Goal: Task Accomplishment & Management: Manage account settings

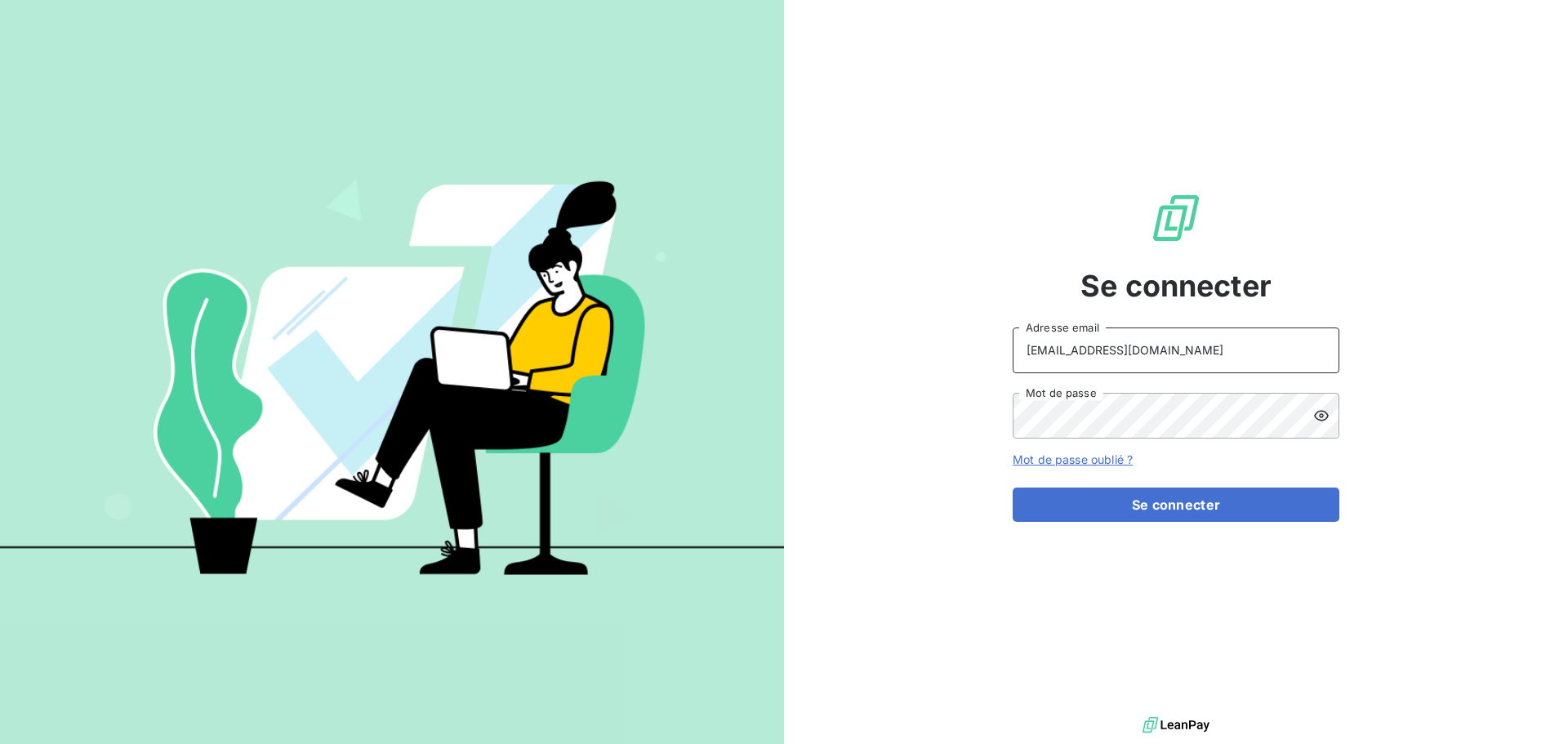
click at [1207, 341] on input "[EMAIL_ADDRESS][DOMAIN_NAME]" at bounding box center [1176, 351] width 327 height 46
type input "[EMAIL_ADDRESS][DOMAIN_NAME]"
click at [1224, 509] on button "Se connecter" at bounding box center [1176, 505] width 327 height 35
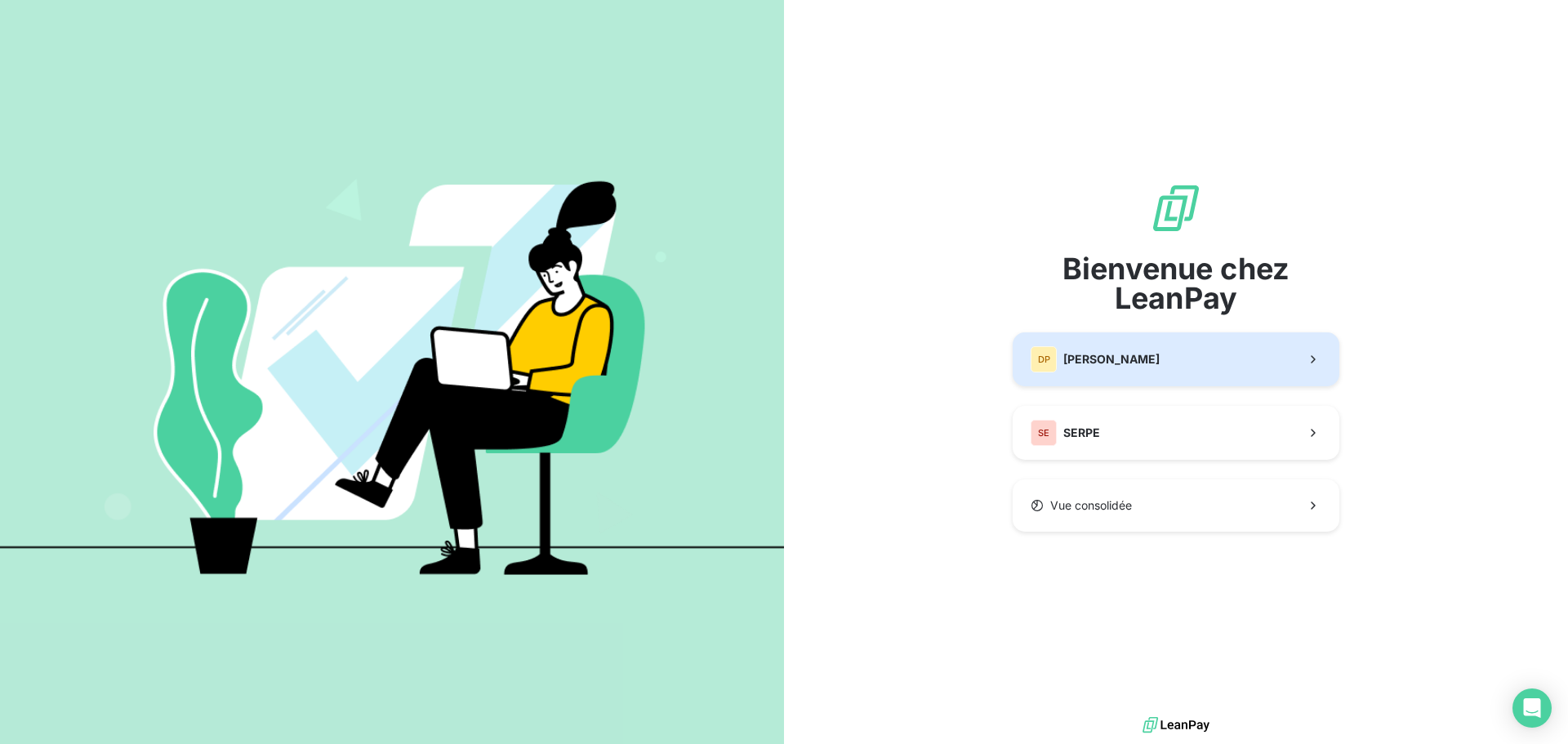
click at [1124, 361] on span "[PERSON_NAME]" at bounding box center [1112, 360] width 97 height 16
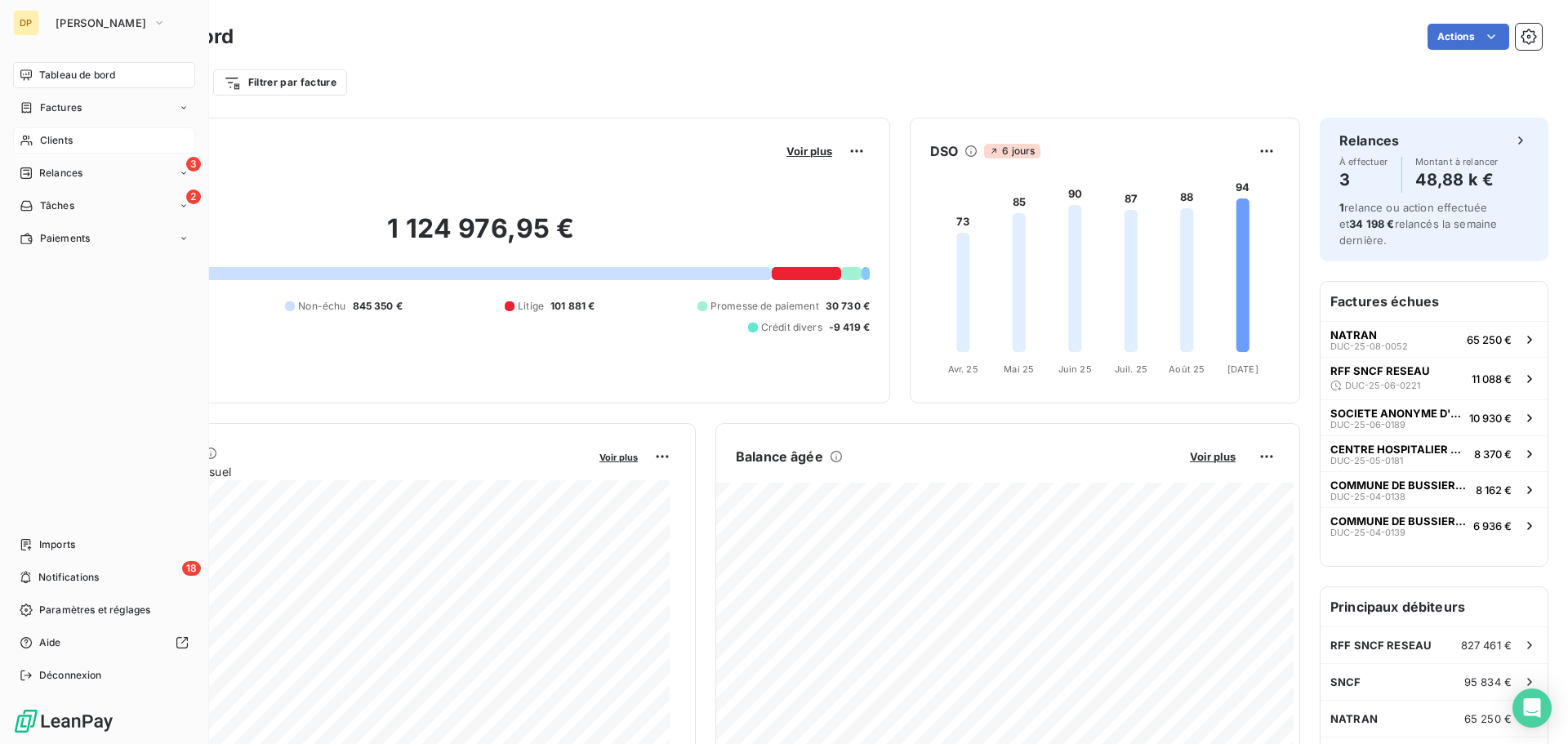
click at [78, 145] on div "Clients" at bounding box center [104, 141] width 183 height 26
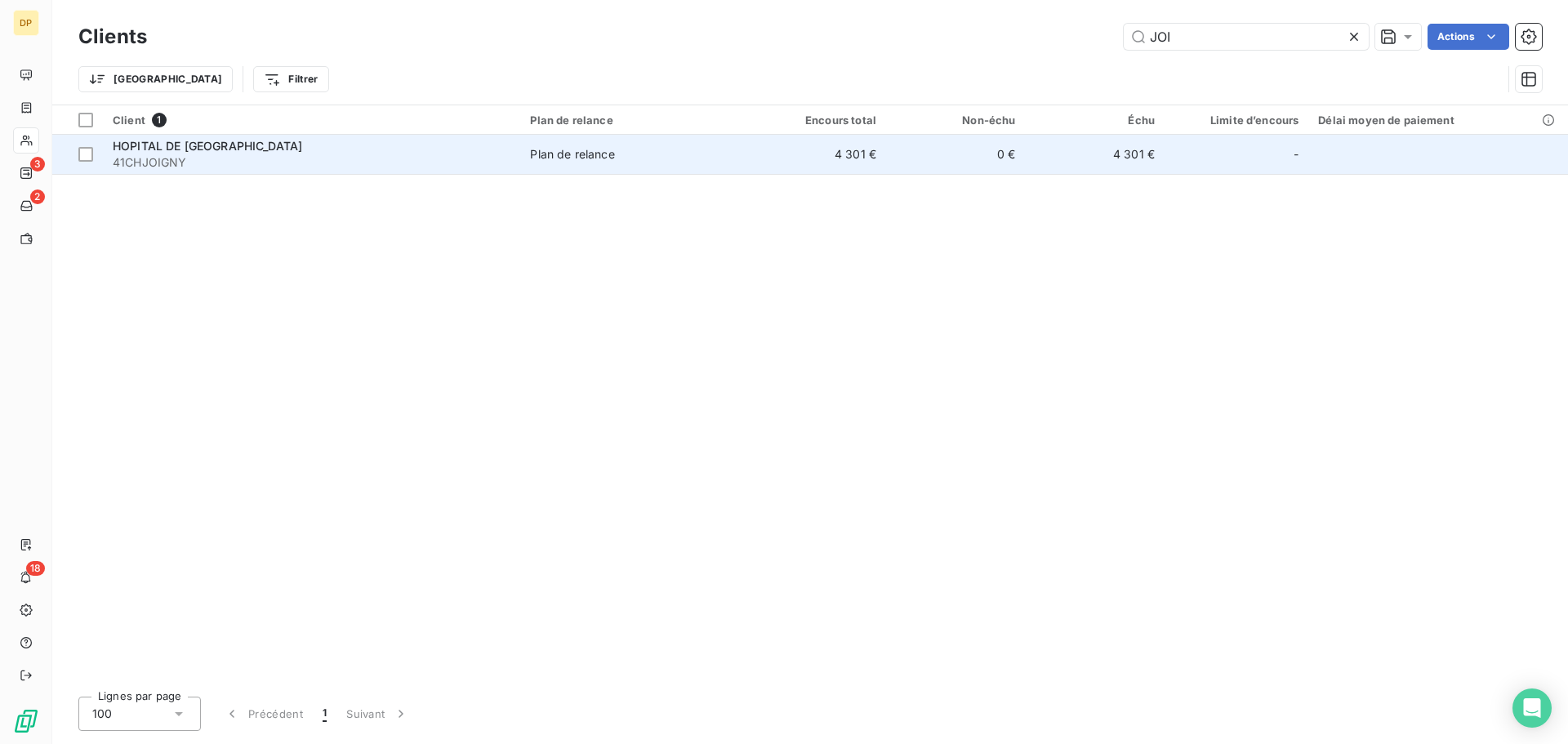
type input "JOI"
click at [979, 170] on td "0 €" at bounding box center [956, 154] width 139 height 39
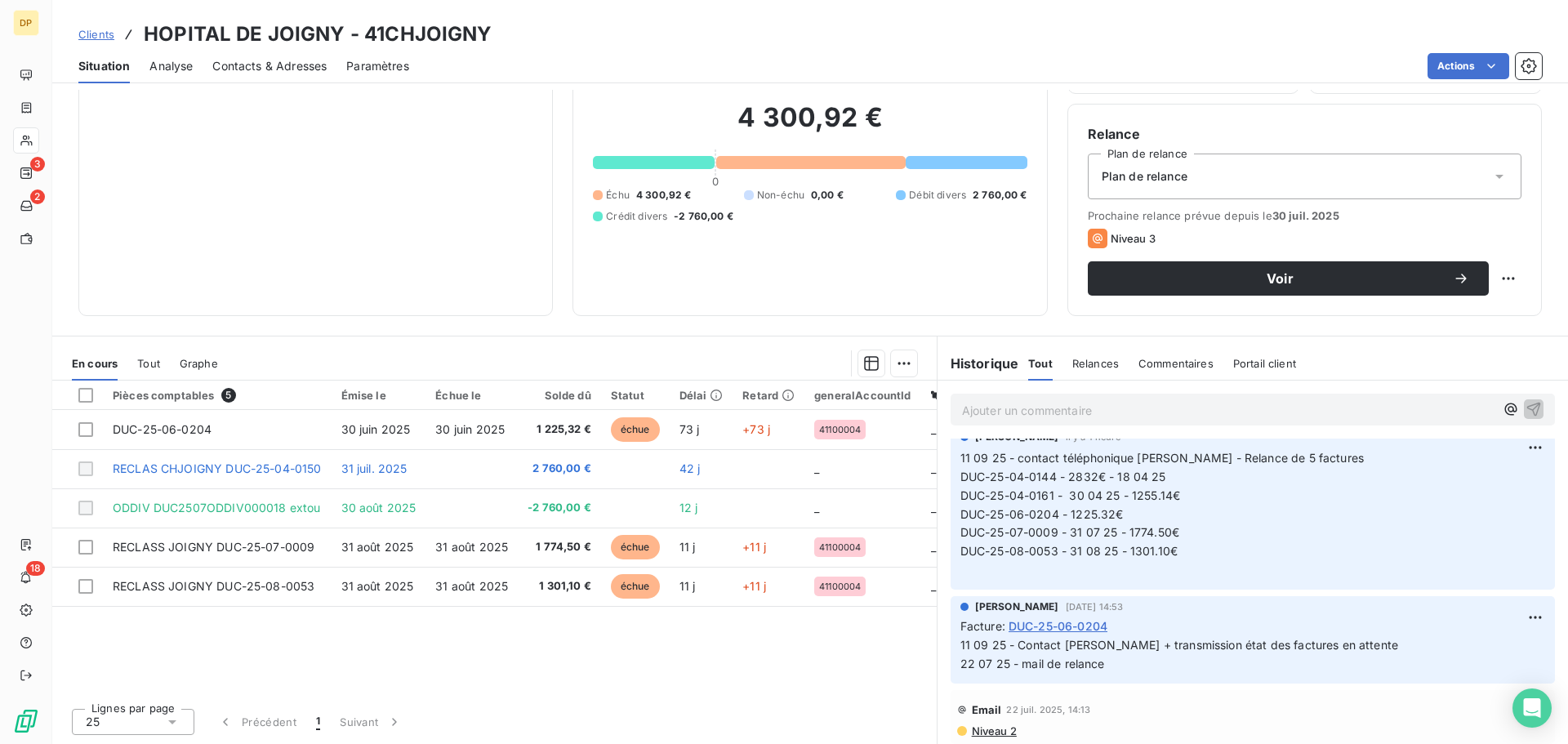
scroll to position [19, 0]
click at [284, 70] on span "Contacts & Adresses" at bounding box center [269, 67] width 114 height 16
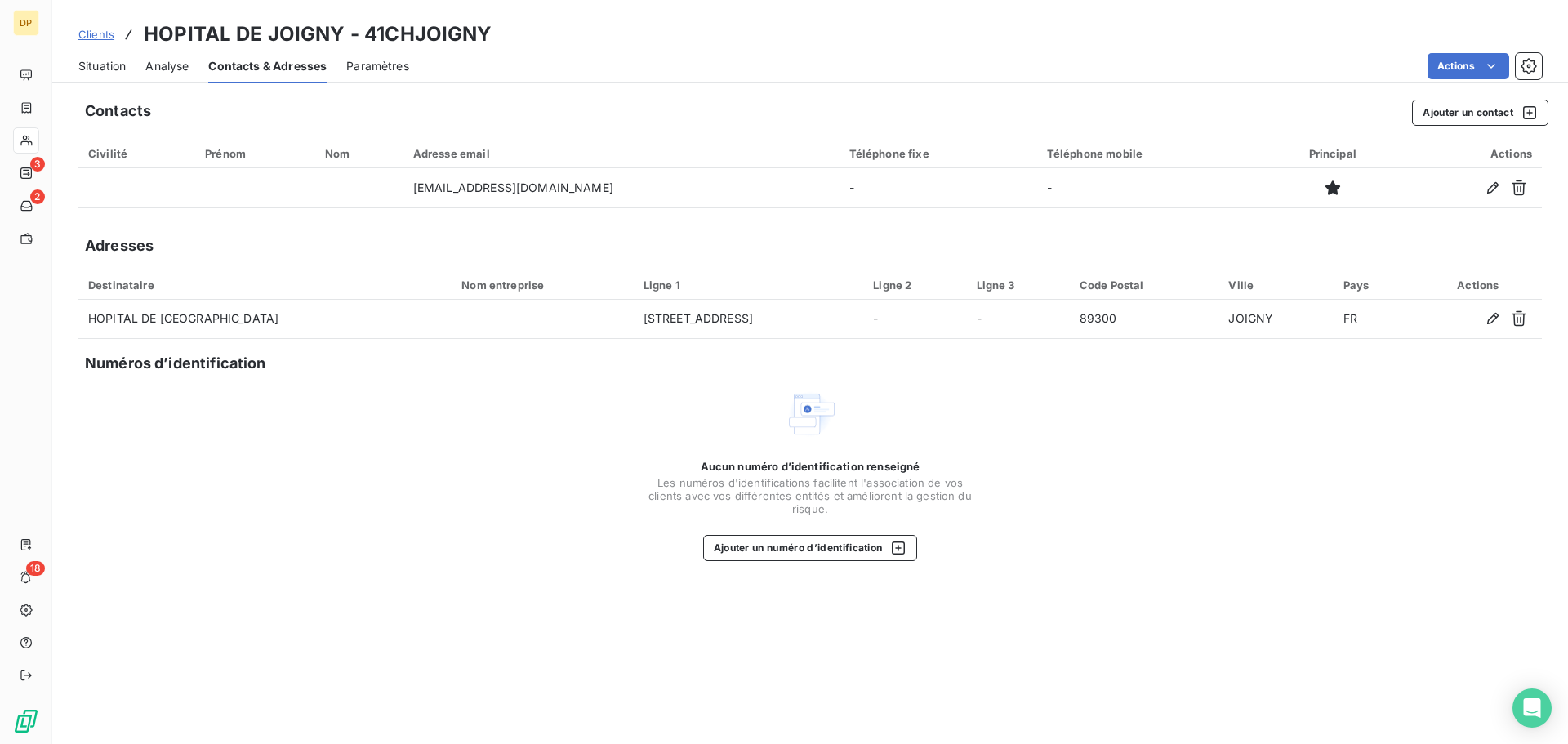
click at [93, 64] on span "Situation" at bounding box center [102, 67] width 47 height 16
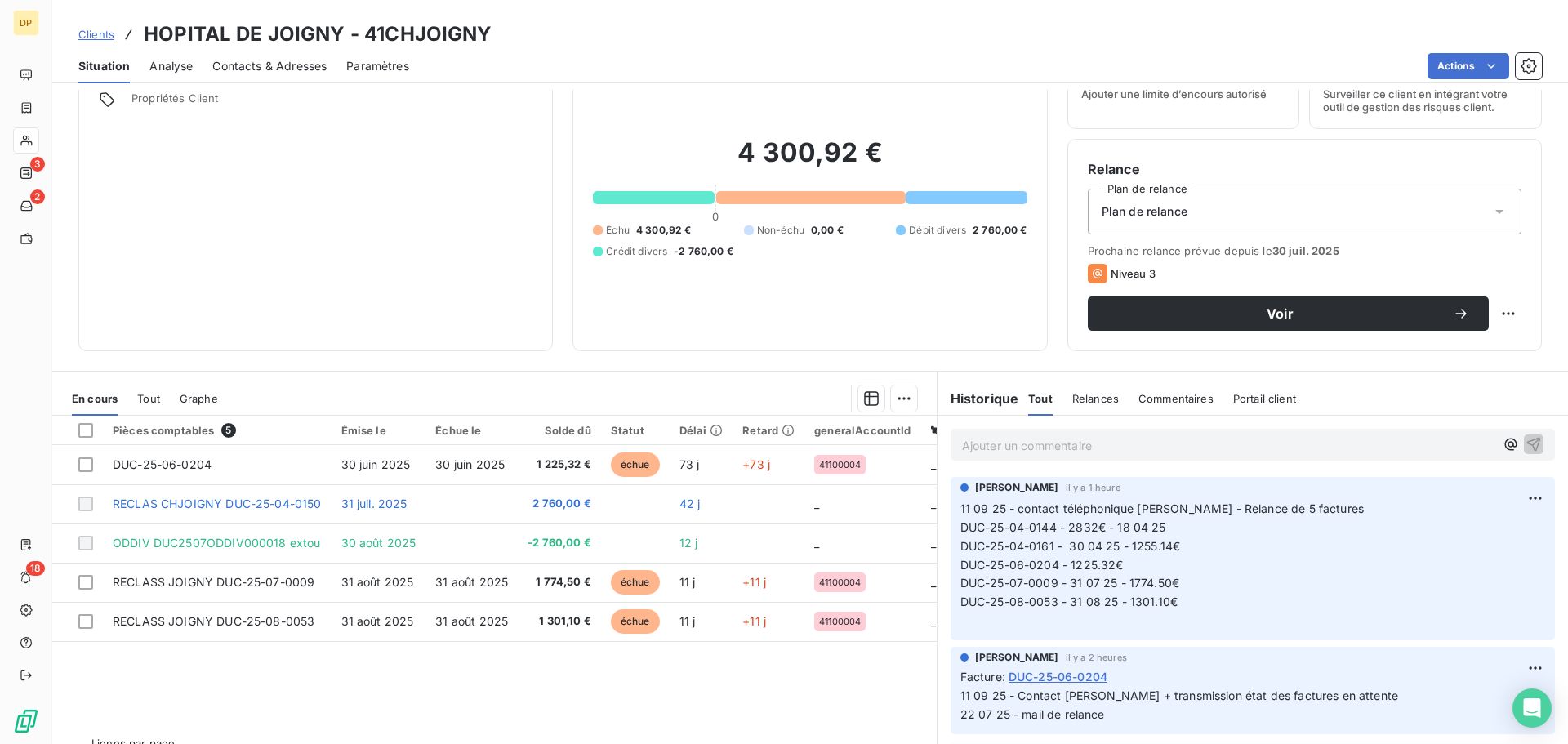
scroll to position [110, 0]
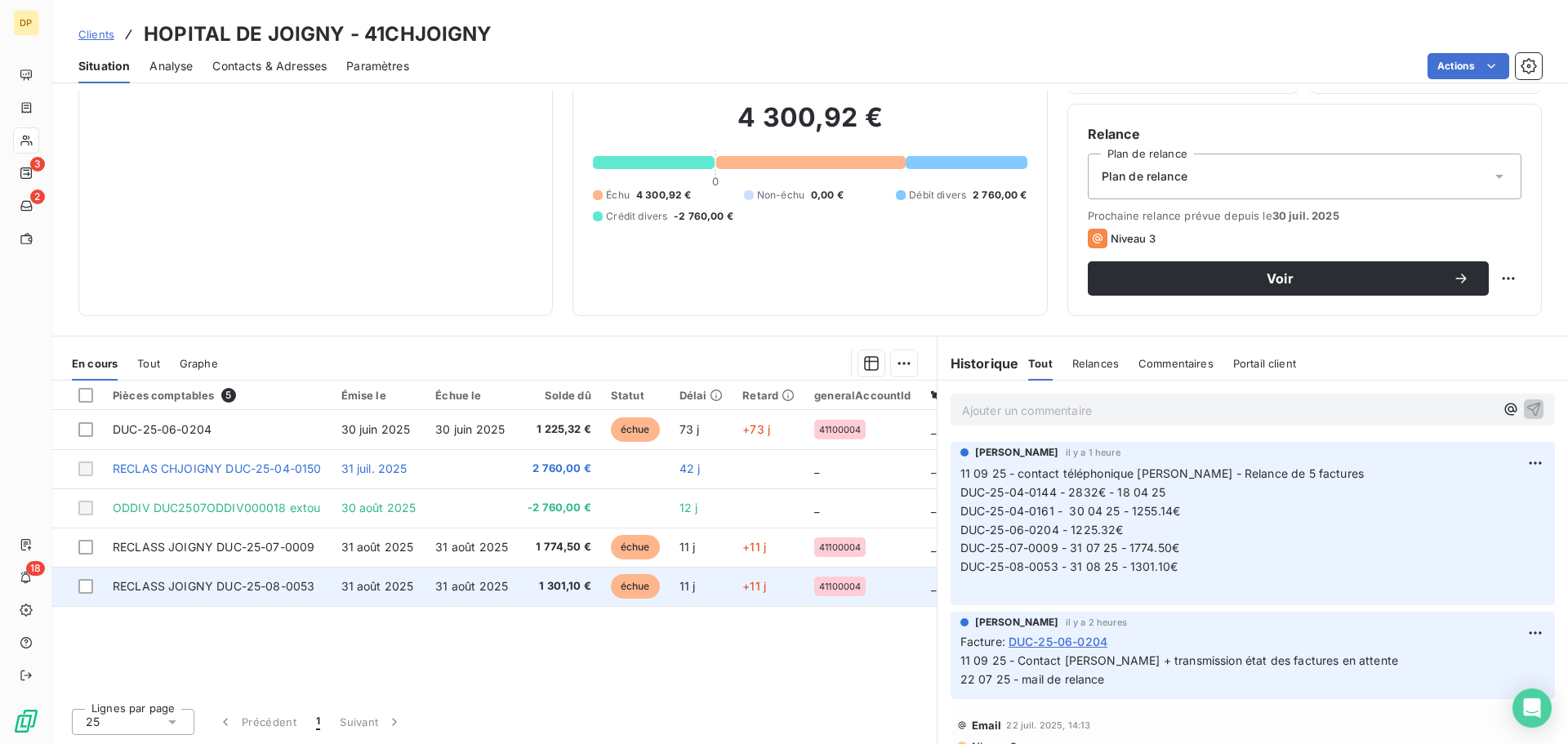
click at [428, 590] on td "31 août 2025" at bounding box center [471, 586] width 92 height 39
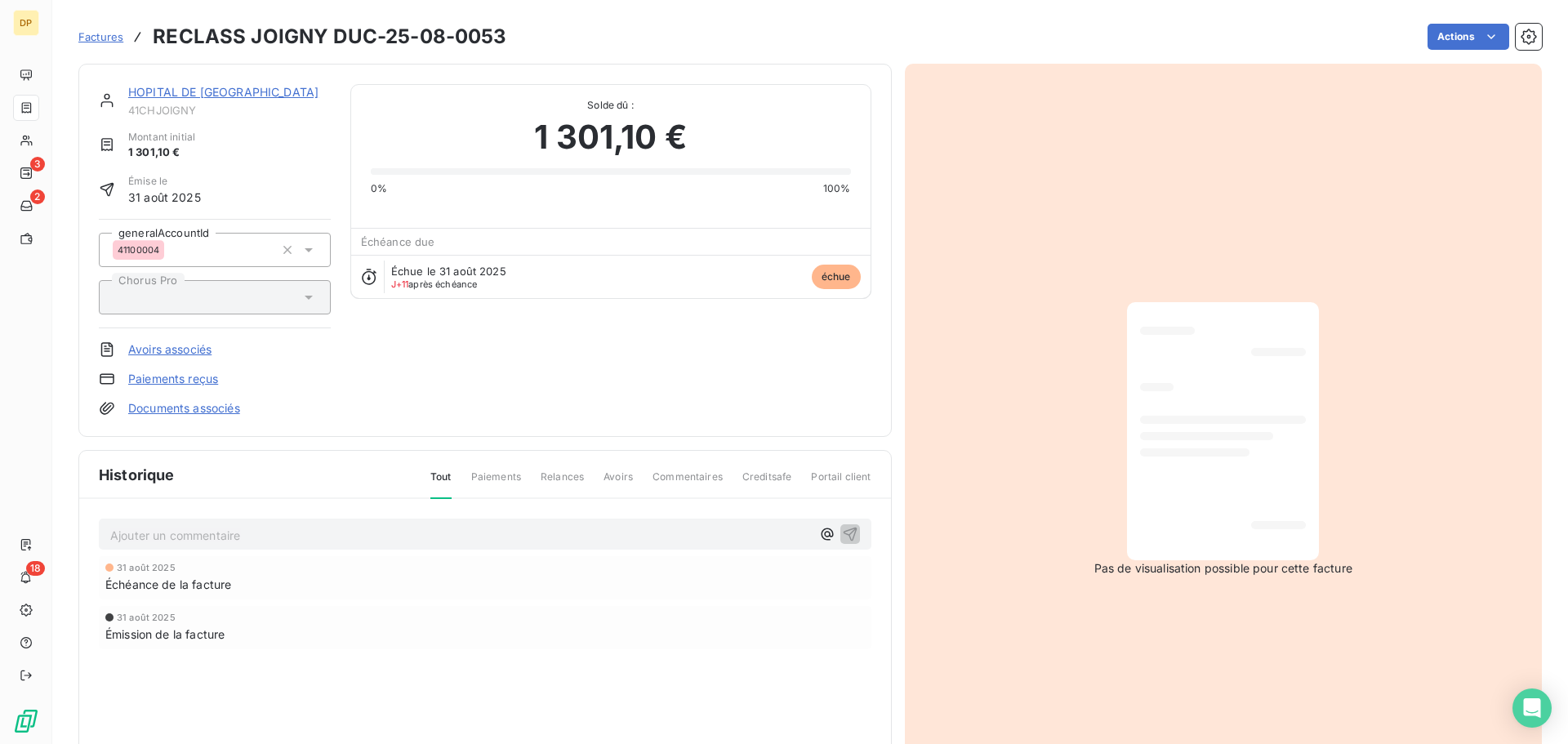
click at [175, 89] on link "HOPITAL DE [GEOGRAPHIC_DATA]" at bounding box center [224, 91] width 191 height 14
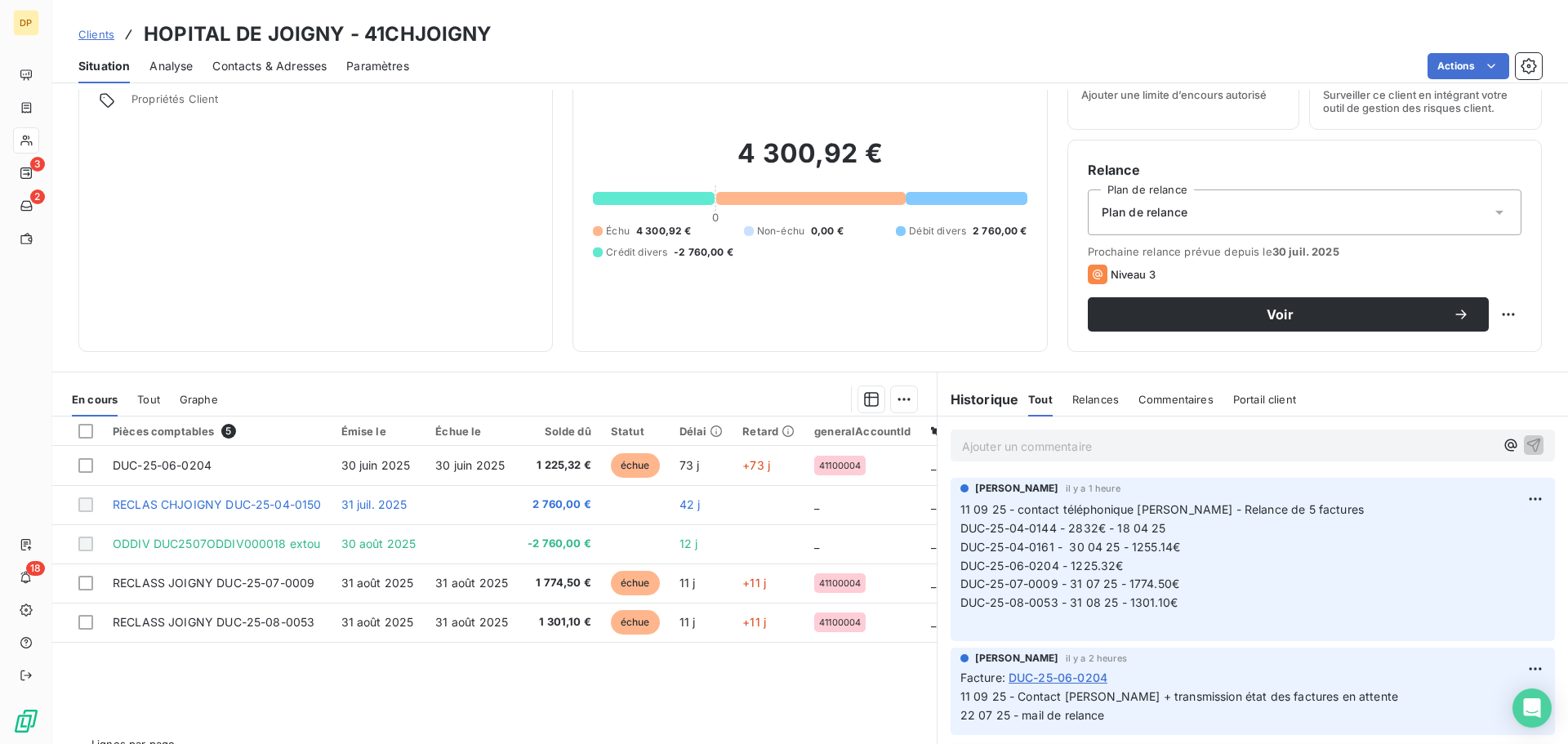
scroll to position [110, 0]
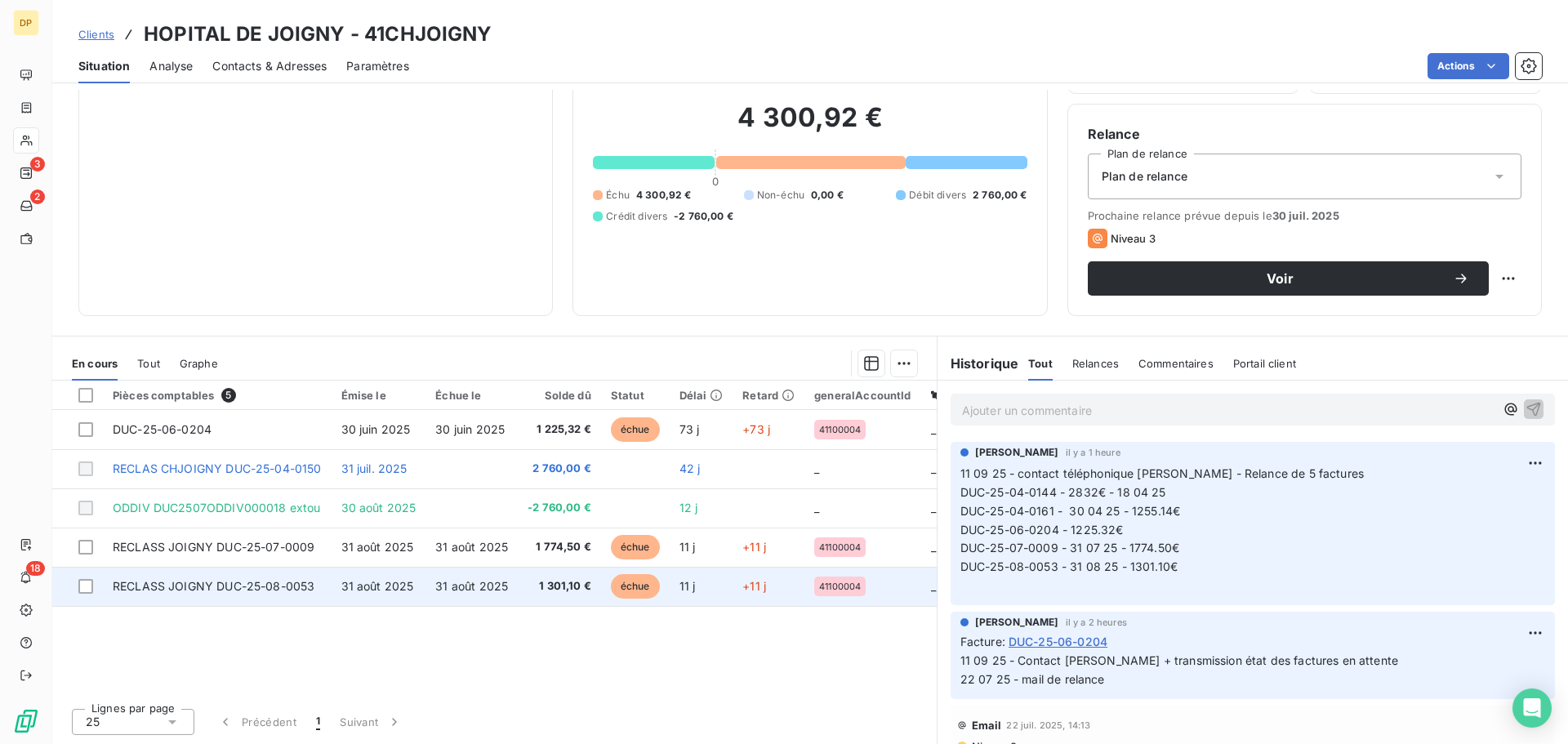
click at [375, 590] on span "31 août 2025" at bounding box center [378, 585] width 73 height 14
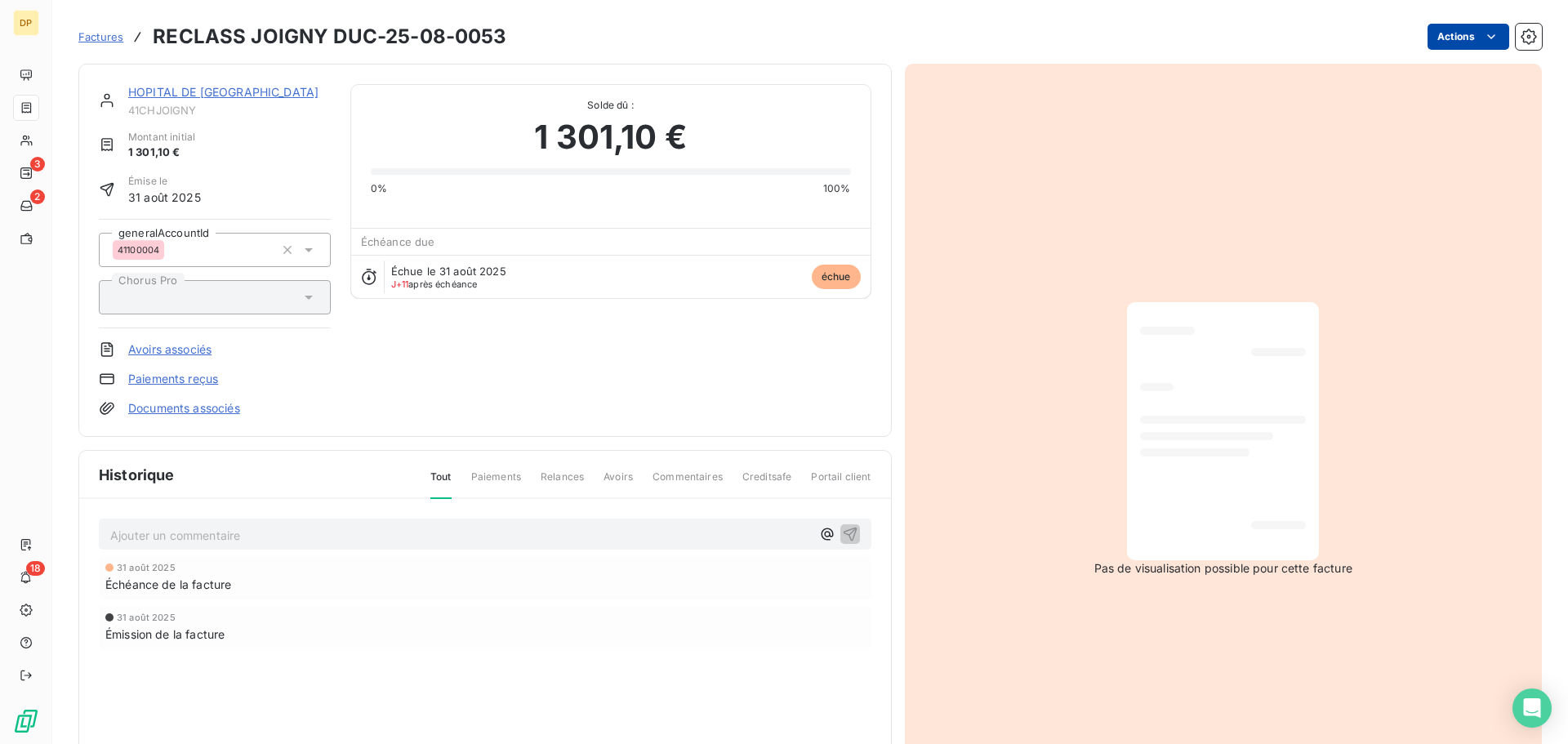
click at [1437, 31] on html "DP 3 2 18 Factures RECLASS JOIGNY DUC-25-08-0053 Actions HOPITAL DE [GEOGRAPHIC…" at bounding box center [784, 372] width 1568 height 744
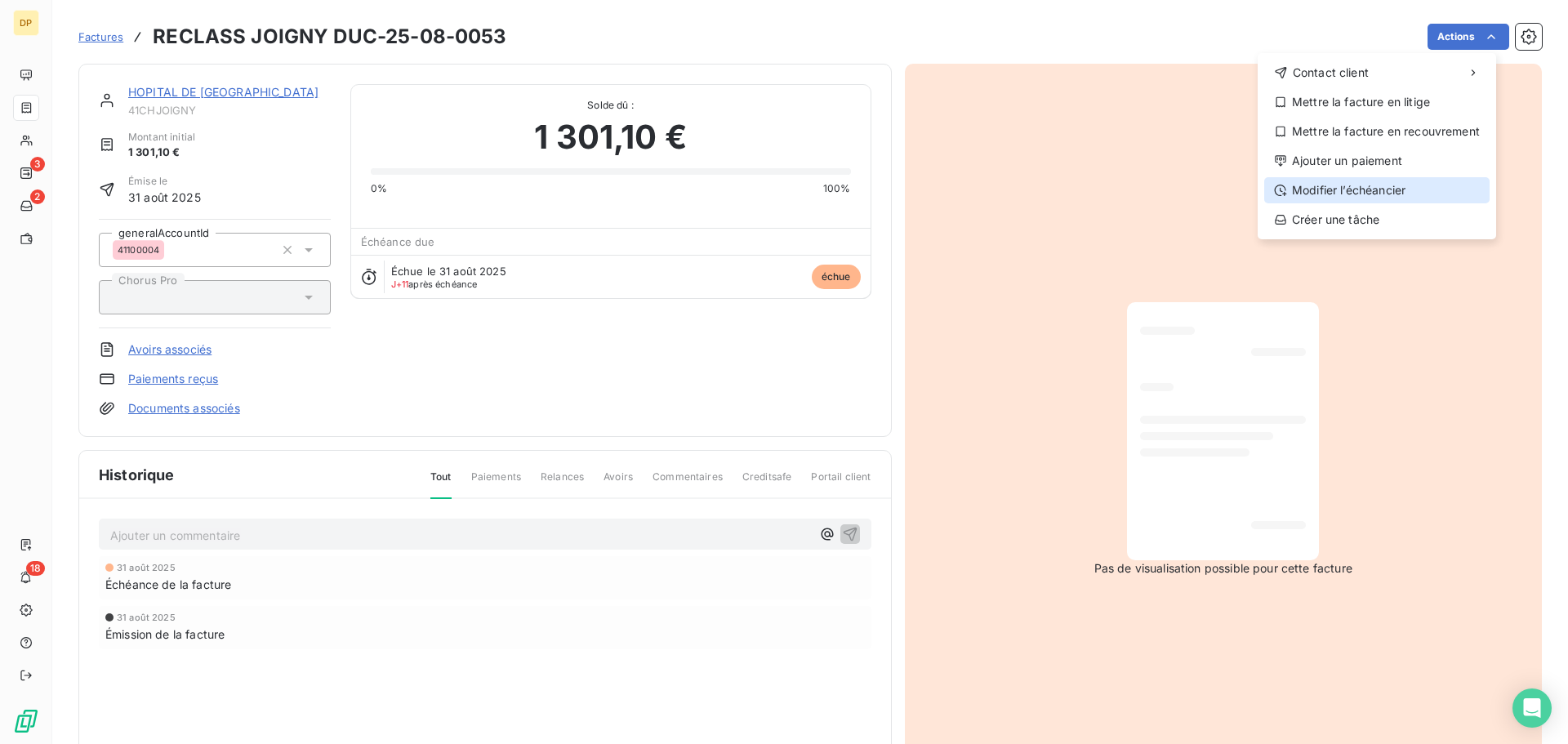
click at [1361, 189] on div "Modifier l’échéancier" at bounding box center [1376, 190] width 225 height 26
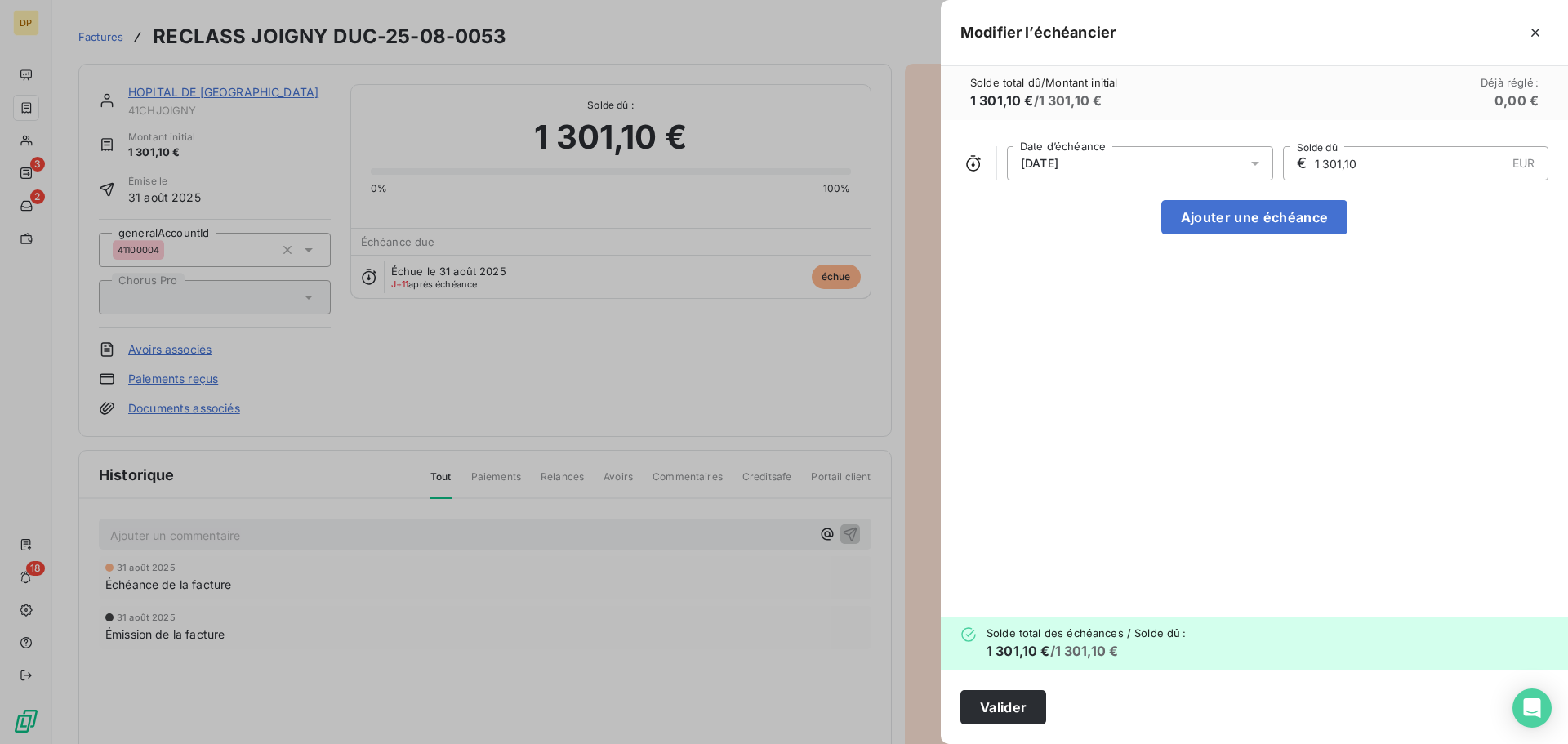
click at [1187, 173] on div "[DATE]" at bounding box center [1140, 163] width 267 height 35
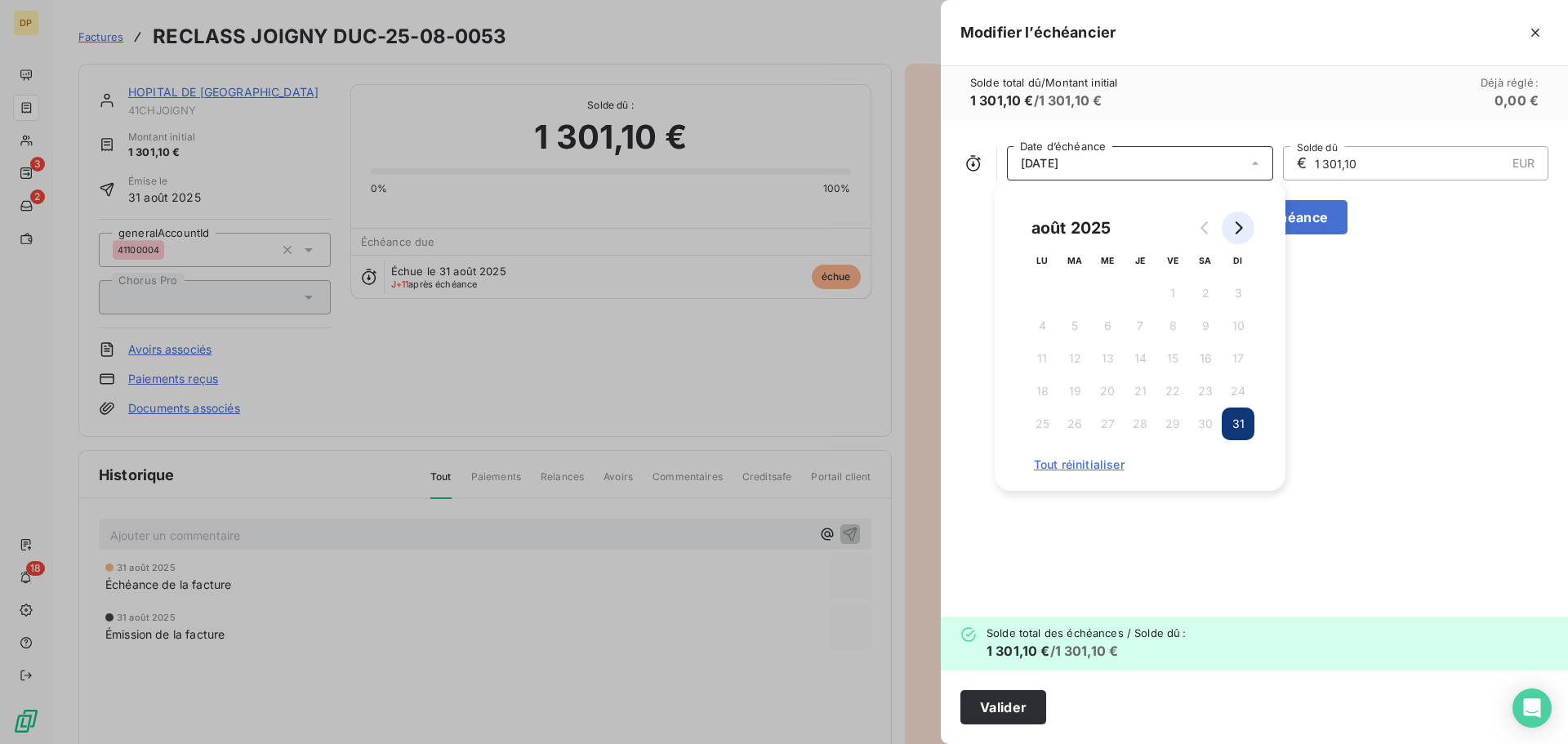
click at [1239, 222] on icon "Go to next month" at bounding box center [1239, 228] width 13 height 13
click at [1071, 423] on button "30" at bounding box center [1075, 424] width 33 height 33
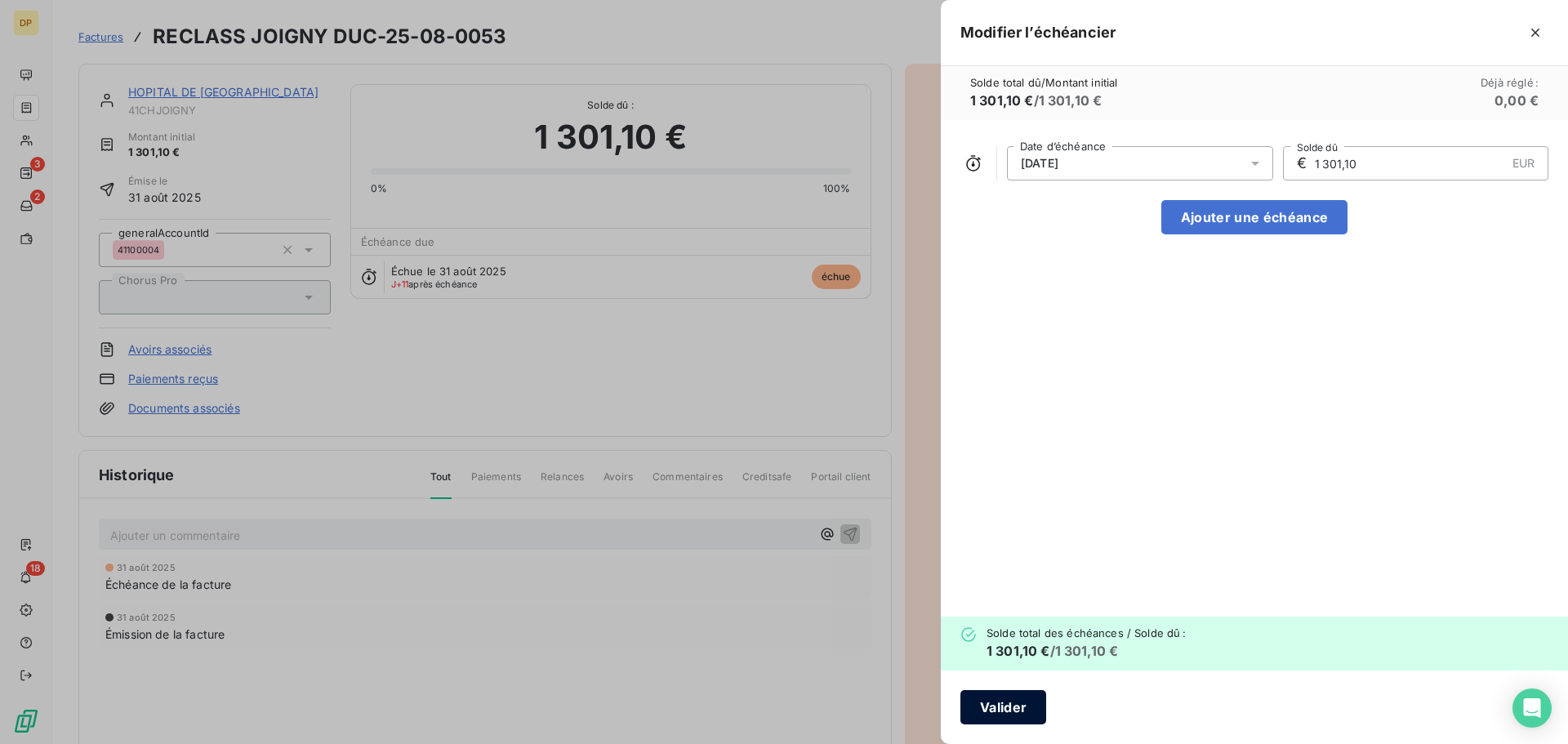
click at [1028, 701] on button "Valider" at bounding box center [1003, 707] width 86 height 35
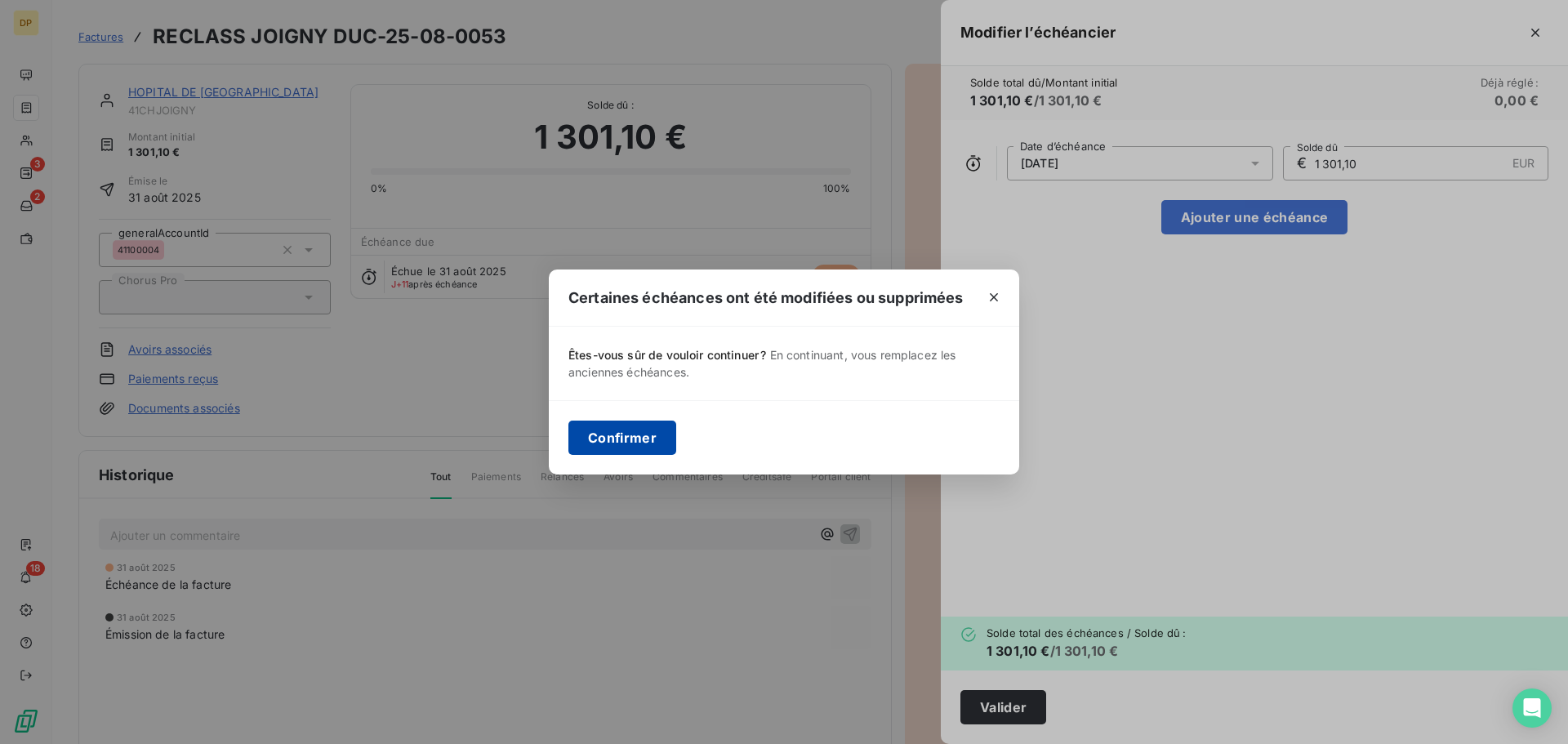
click at [639, 441] on button "Confirmer" at bounding box center [622, 438] width 108 height 35
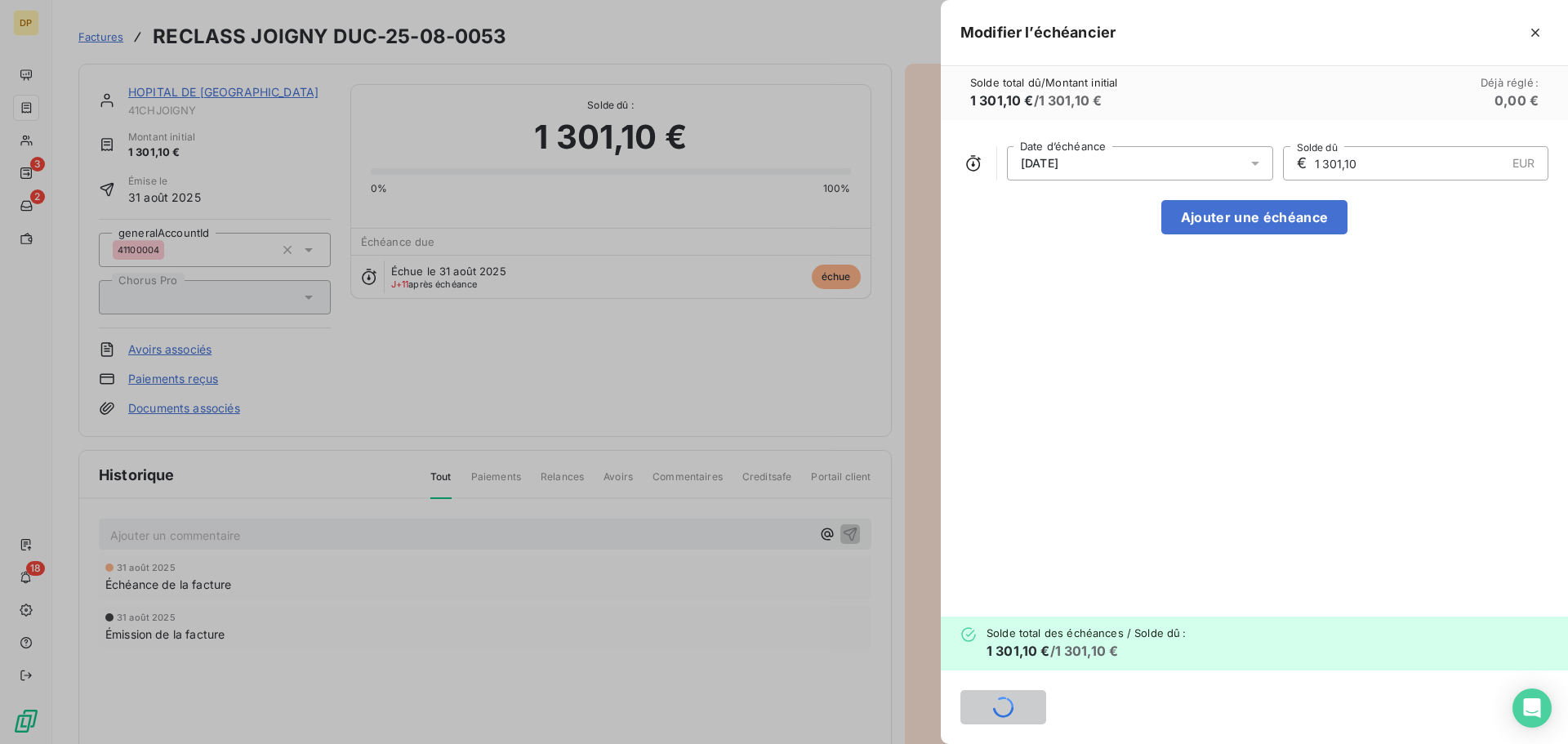
click at [211, 90] on div at bounding box center [784, 372] width 1568 height 744
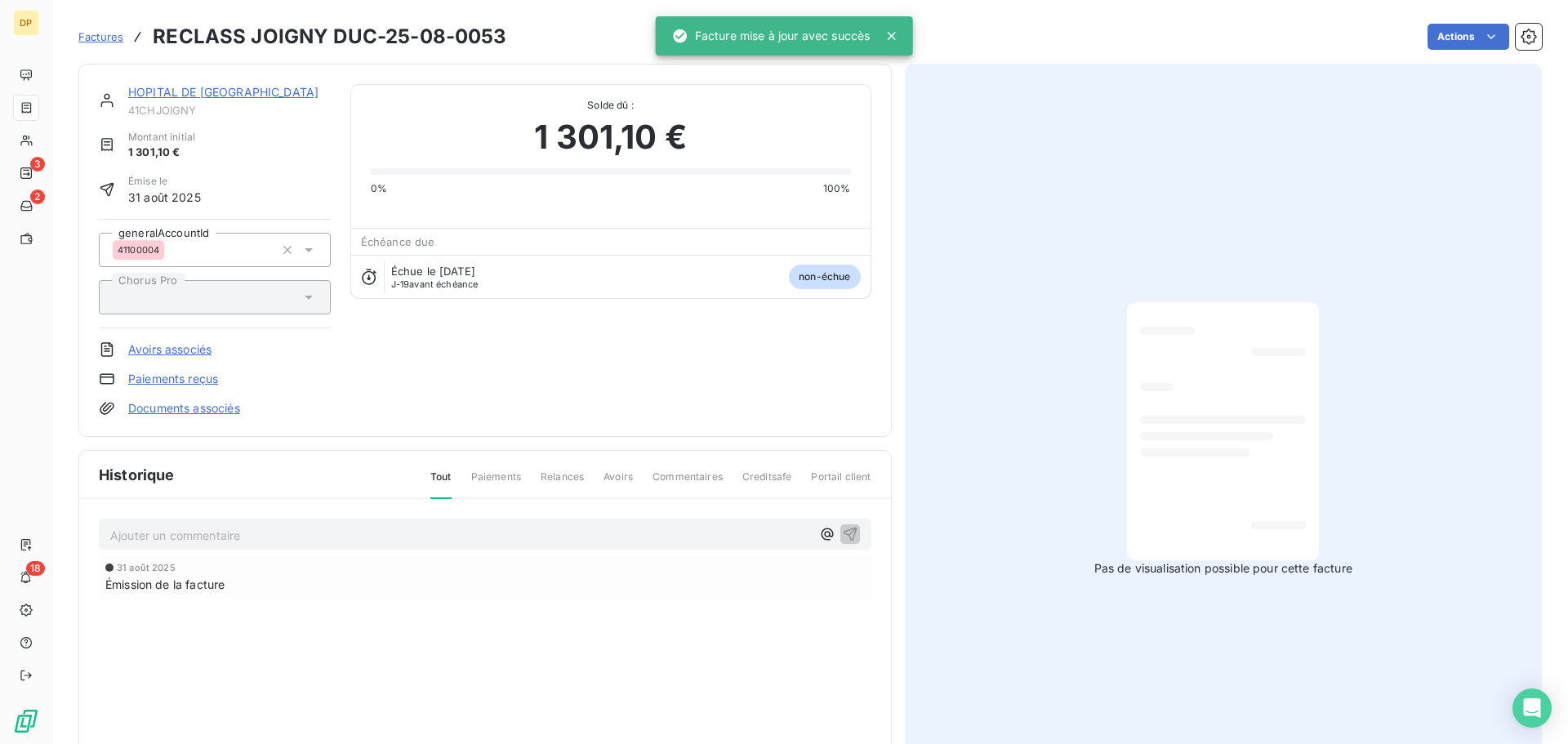
click at [207, 97] on link "HOPITAL DE [GEOGRAPHIC_DATA]" at bounding box center [224, 91] width 191 height 14
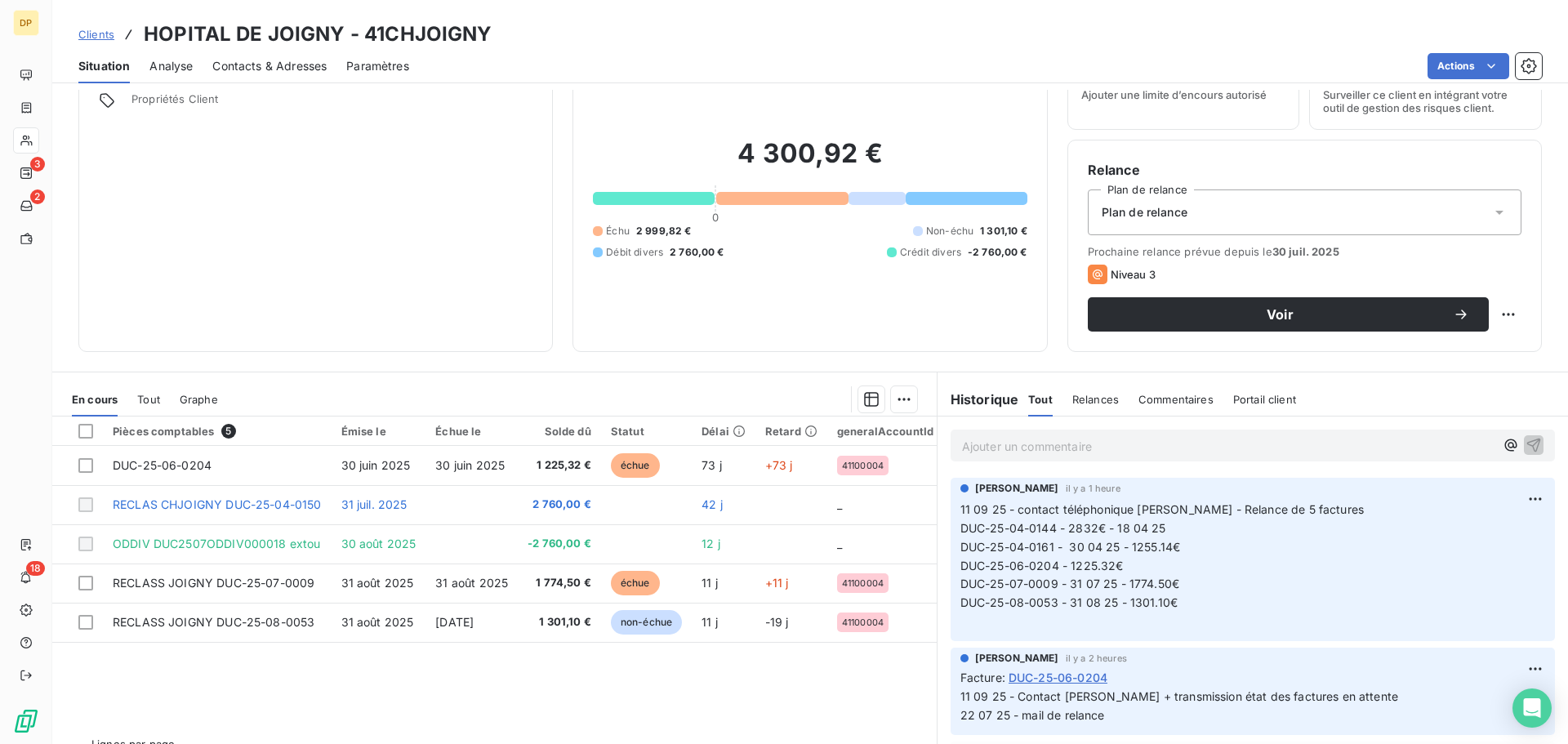
scroll to position [110, 0]
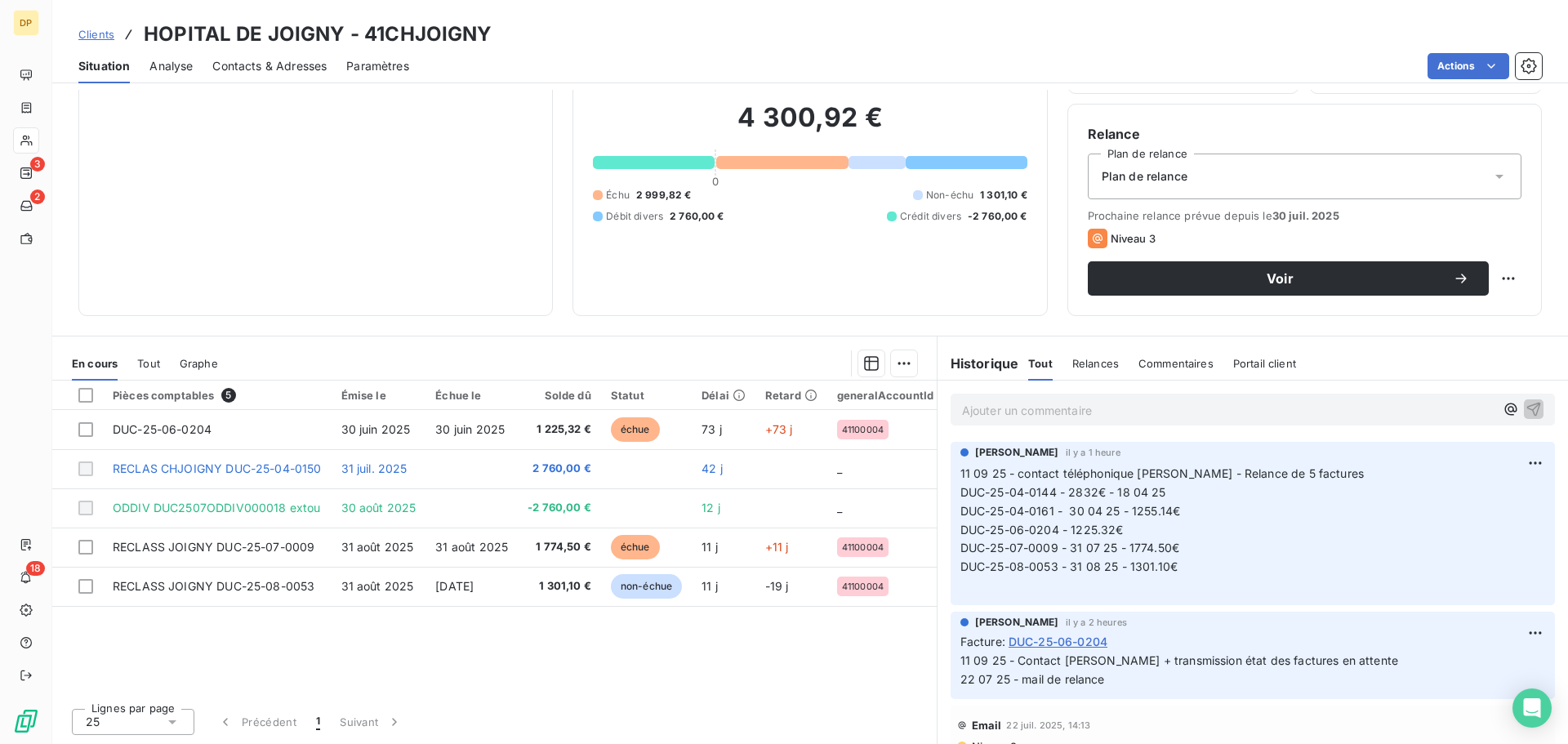
click at [303, 66] on span "Contacts & Adresses" at bounding box center [269, 67] width 114 height 16
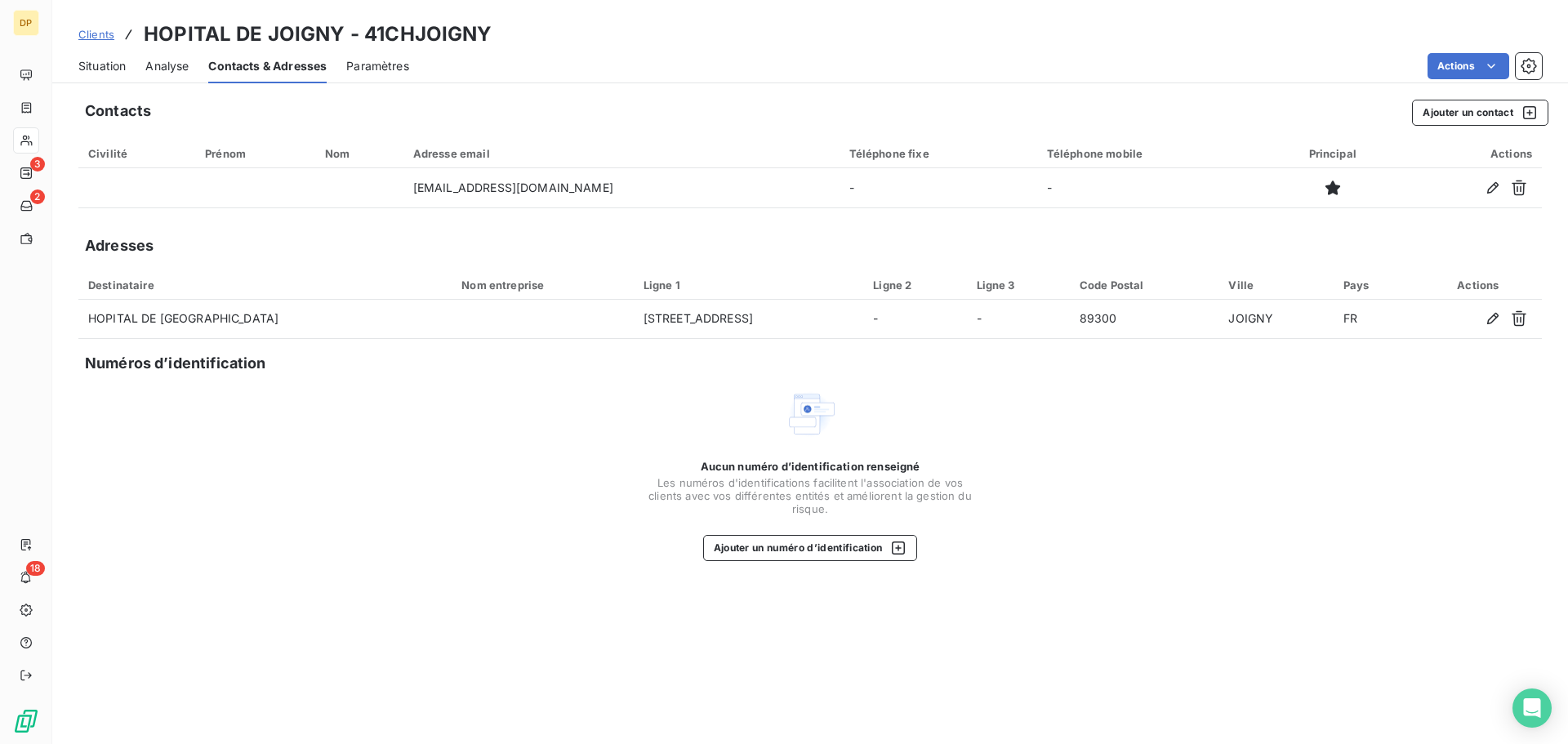
click at [99, 65] on span "Situation" at bounding box center [102, 67] width 47 height 16
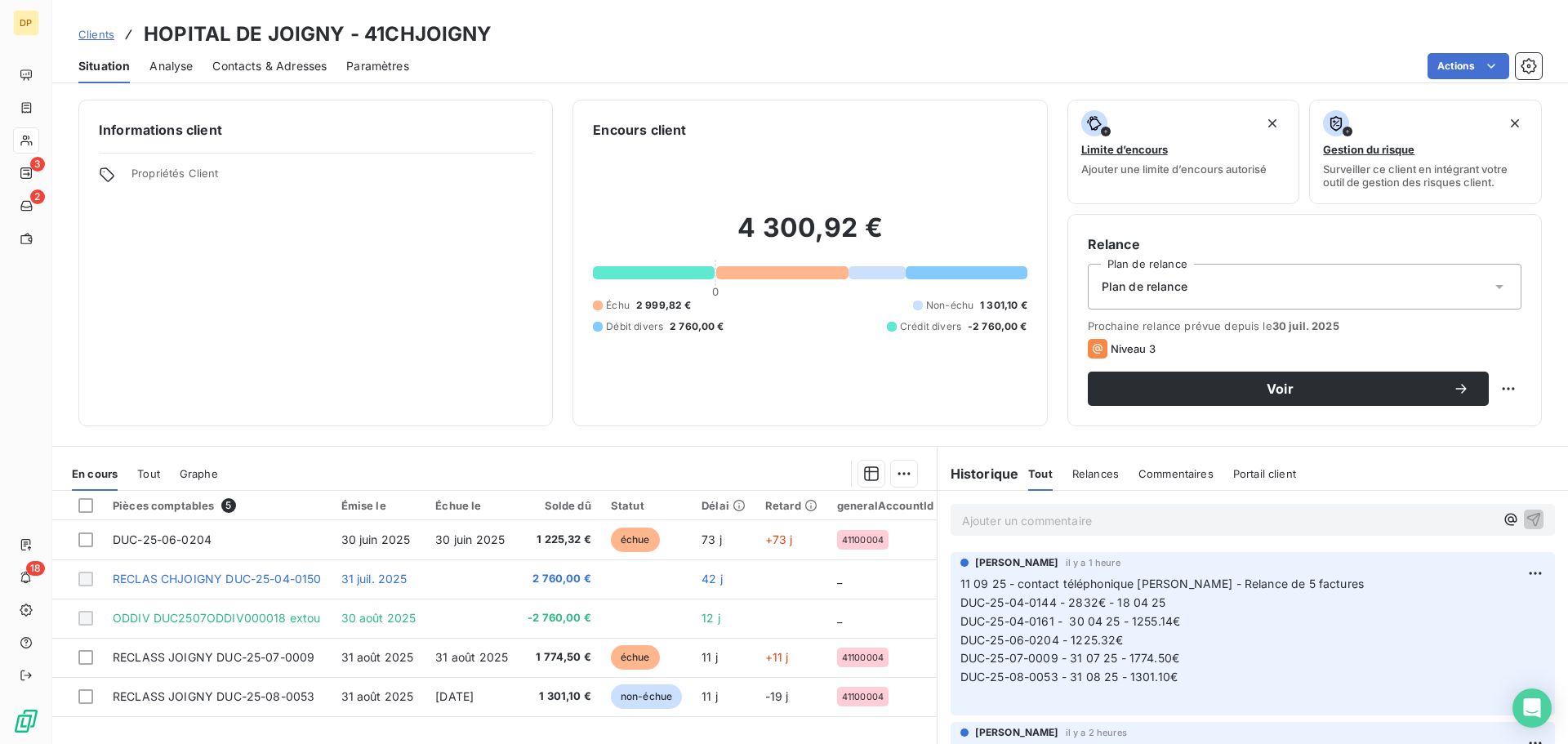
click at [321, 73] on span "Contacts & Adresses" at bounding box center [269, 67] width 114 height 16
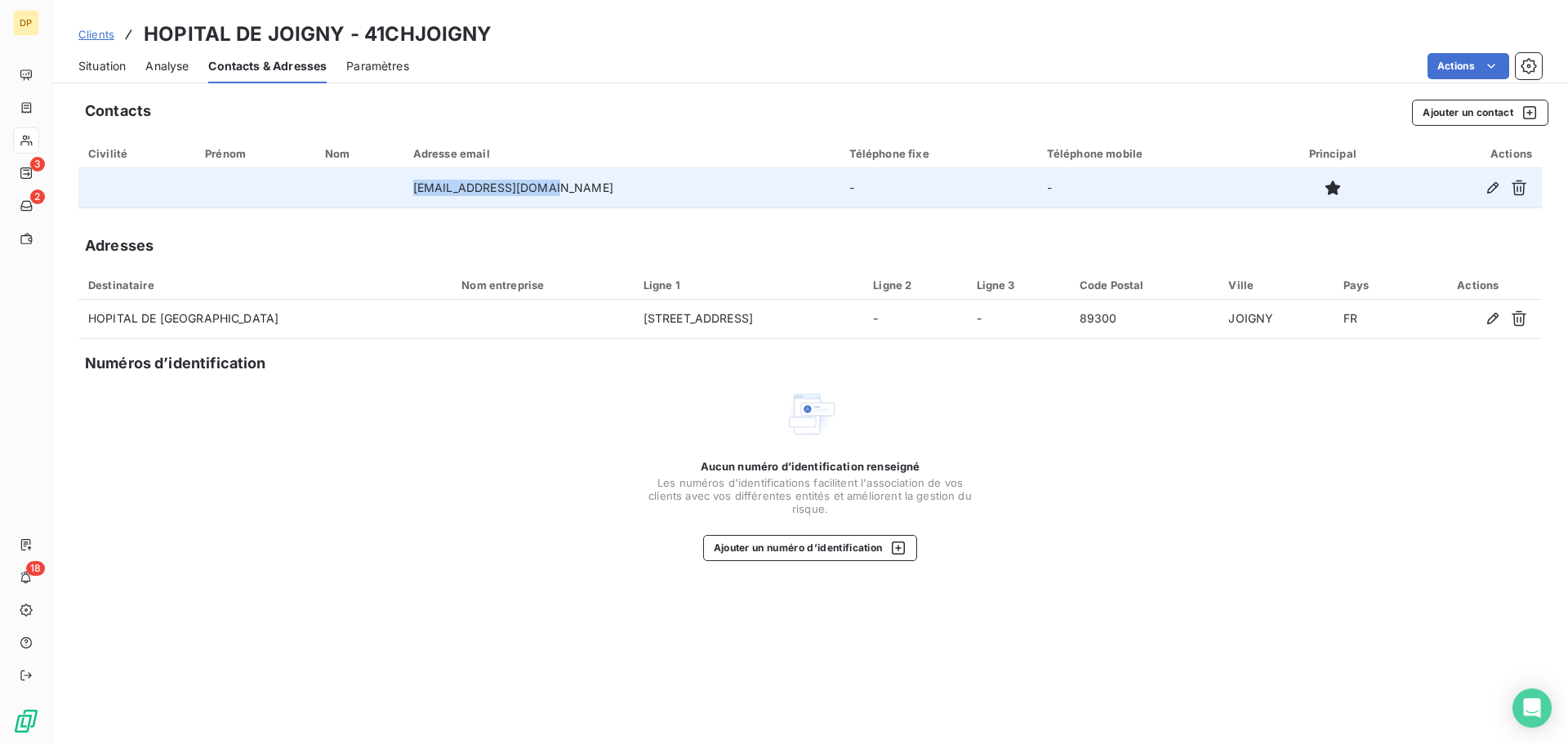
drag, startPoint x: 585, startPoint y: 198, endPoint x: 424, endPoint y: 198, distance: 161.0
click at [424, 198] on tr "[EMAIL_ADDRESS][DOMAIN_NAME] - -" at bounding box center [810, 187] width 1464 height 39
copy tr "[EMAIL_ADDRESS][DOMAIN_NAME]"
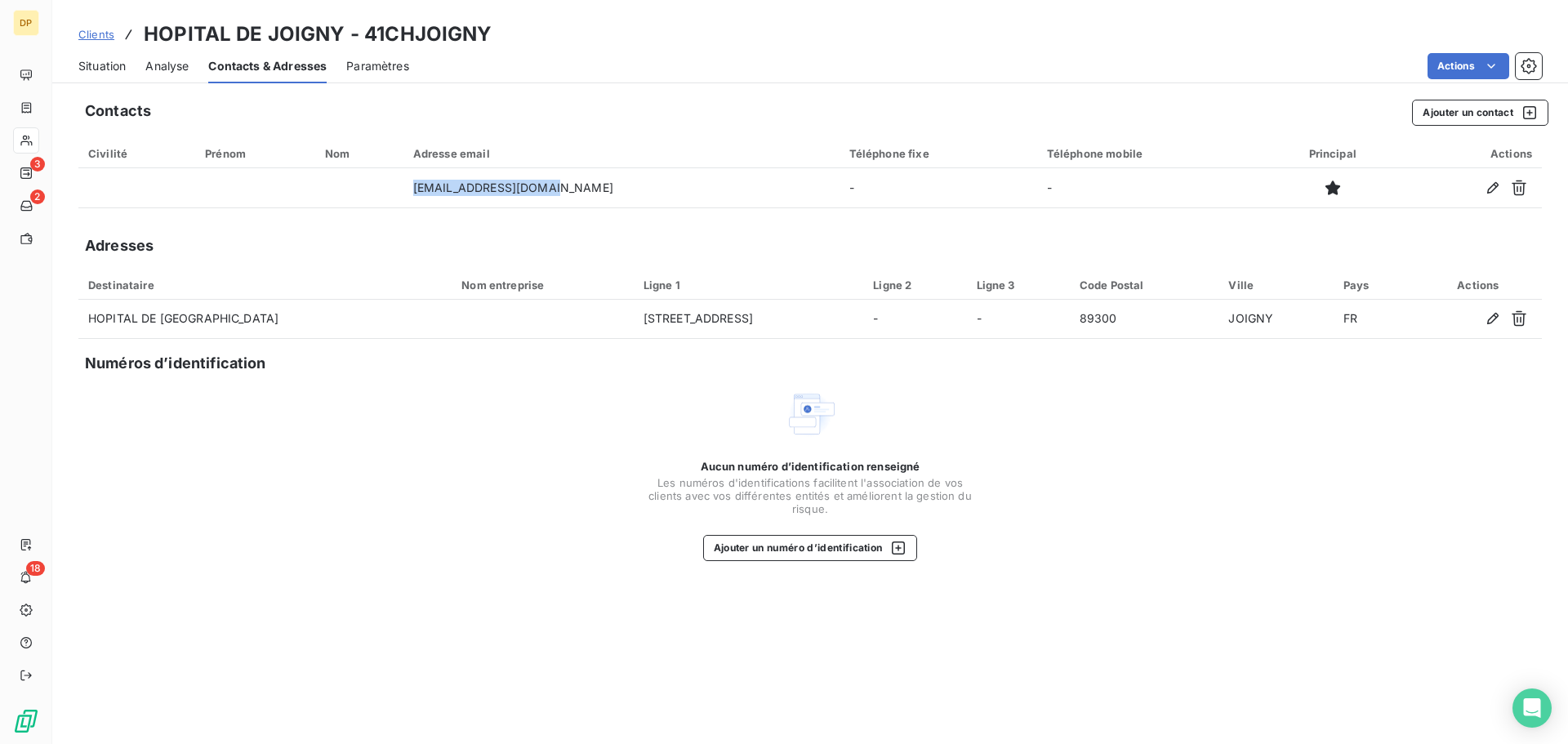
click at [112, 72] on span "Situation" at bounding box center [102, 67] width 47 height 16
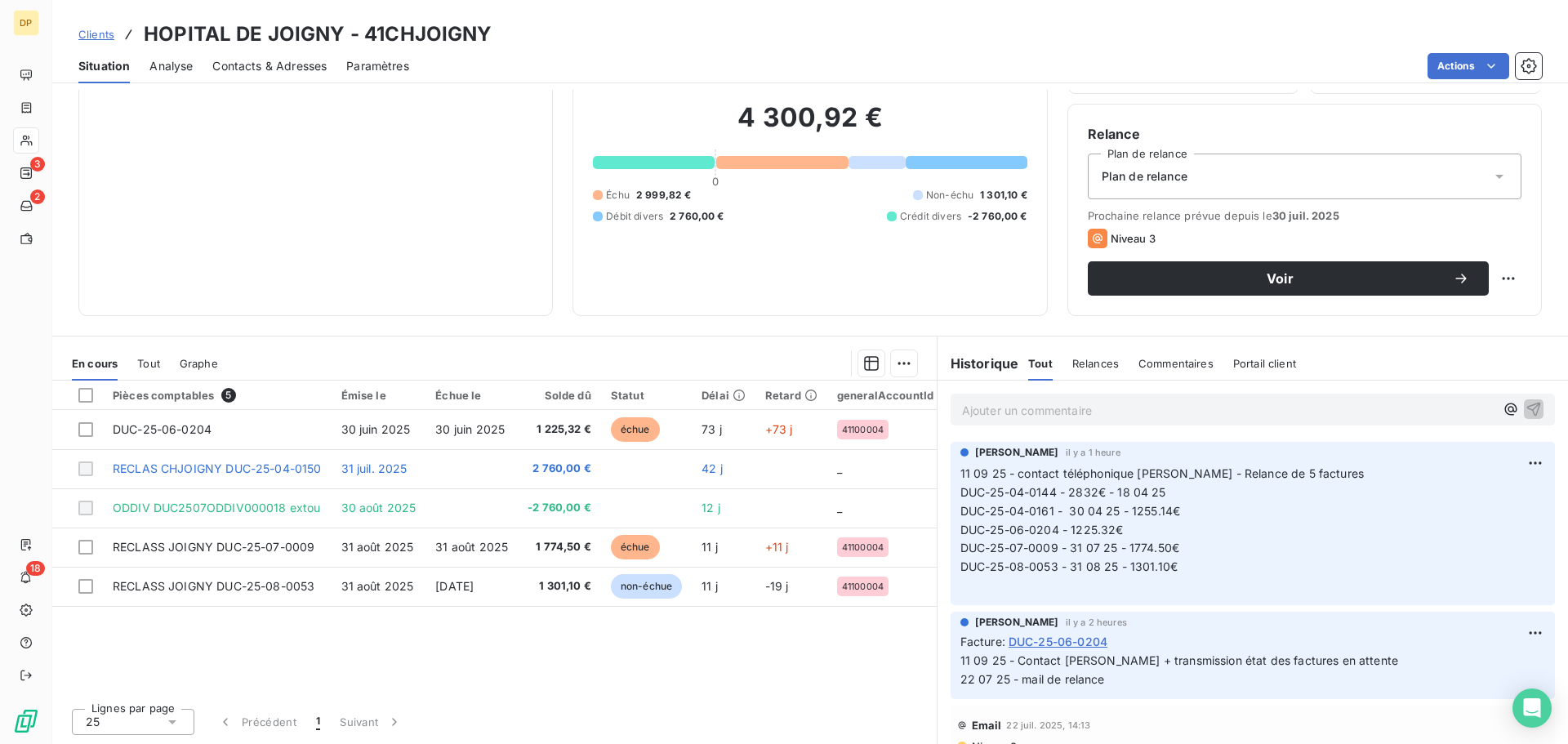
click at [1248, 480] on p "11 09 25 - contact téléphonique [PERSON_NAME] - Relance de 5 factures DUC-25-04…" at bounding box center [1252, 529] width 585 height 131
click at [1511, 465] on html "DP 3 2 18 Clients HOPITAL DE JOIGNY - 41CHJOIGNY Situation Analyse Contacts & A…" at bounding box center [784, 372] width 1568 height 744
click at [1489, 494] on div "Editer" at bounding box center [1472, 498] width 91 height 26
drag, startPoint x: 1407, startPoint y: 469, endPoint x: 1012, endPoint y: 478, distance: 395.1
click at [1012, 478] on span "11 09 25 - contact téléphonique [PERSON_NAME] - Relance de 5 factures DUC-25-04…" at bounding box center [1251, 483] width 583 height 33
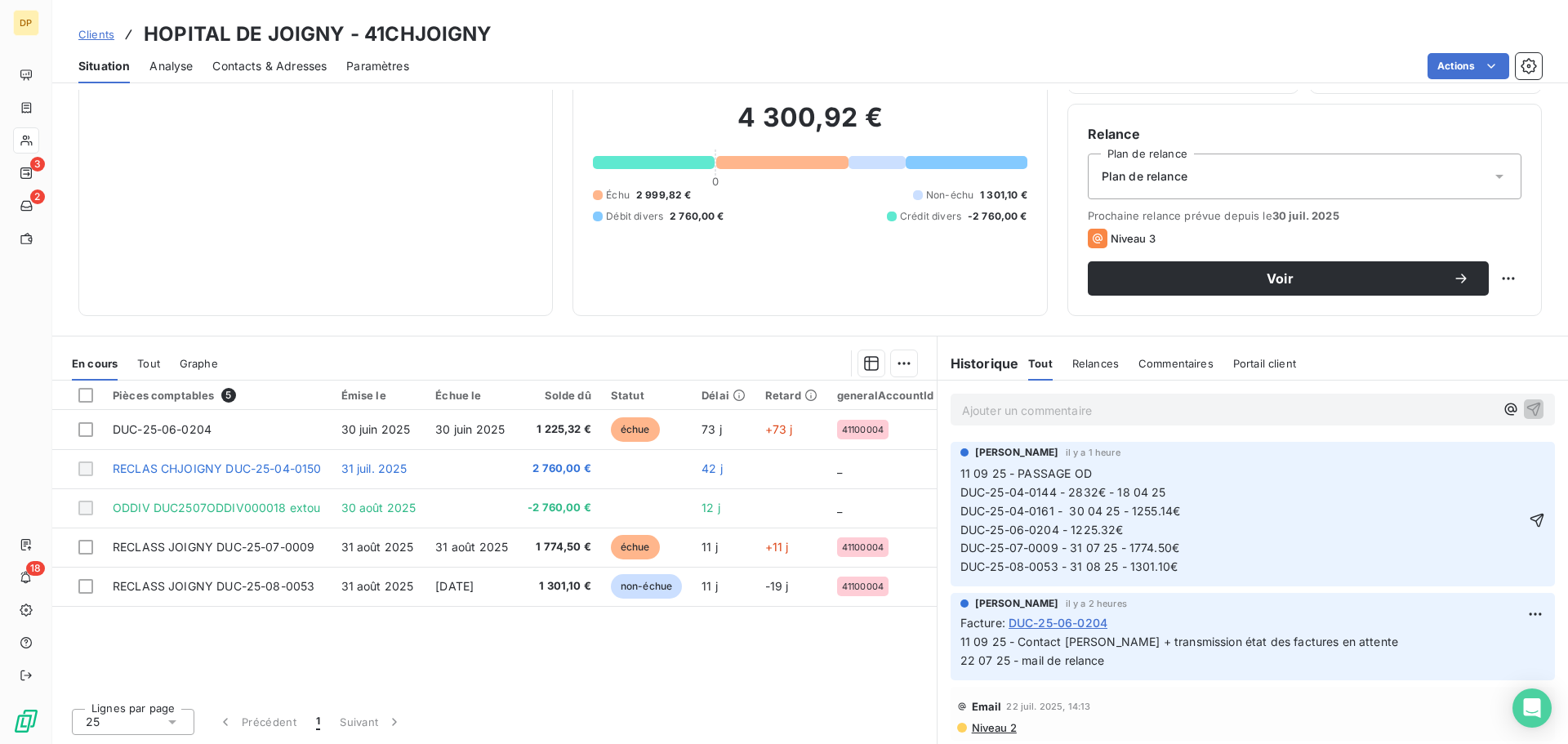
click at [1015, 470] on span "11 09 25 - PASSAGE OD DUC-25-04-0144 - 2832€ - 18 04 25 DUC-25-04-0161 - 30 04 …" at bounding box center [1266, 519] width 612 height 107
click at [1014, 493] on span "11 09 25 - PASSAGE OD DUC-25-04-0144 - 2832€ - 18 04 25 DUC-25-04-0161 - 30 04 …" at bounding box center [1266, 519] width 612 height 107
click at [1178, 495] on p "11 09 25 - PASSAGE OD DUC-25-04-0144 - 2832€ - 18 04 25 DUC-25-04-0161 - 30 04 …" at bounding box center [1242, 520] width 565 height 112
click at [1185, 517] on p "11 09 25 - PASSAGE OD DUC-25-04-0144 - 2832€ - 18 04 25 - Mise à disposition du…" at bounding box center [1242, 520] width 565 height 112
click at [1180, 531] on p "11 09 25 - PASSAGE OD DUC-25-04-0144 - 2832€ - 18 04 25 - Mise à disposition du…" at bounding box center [1242, 520] width 565 height 112
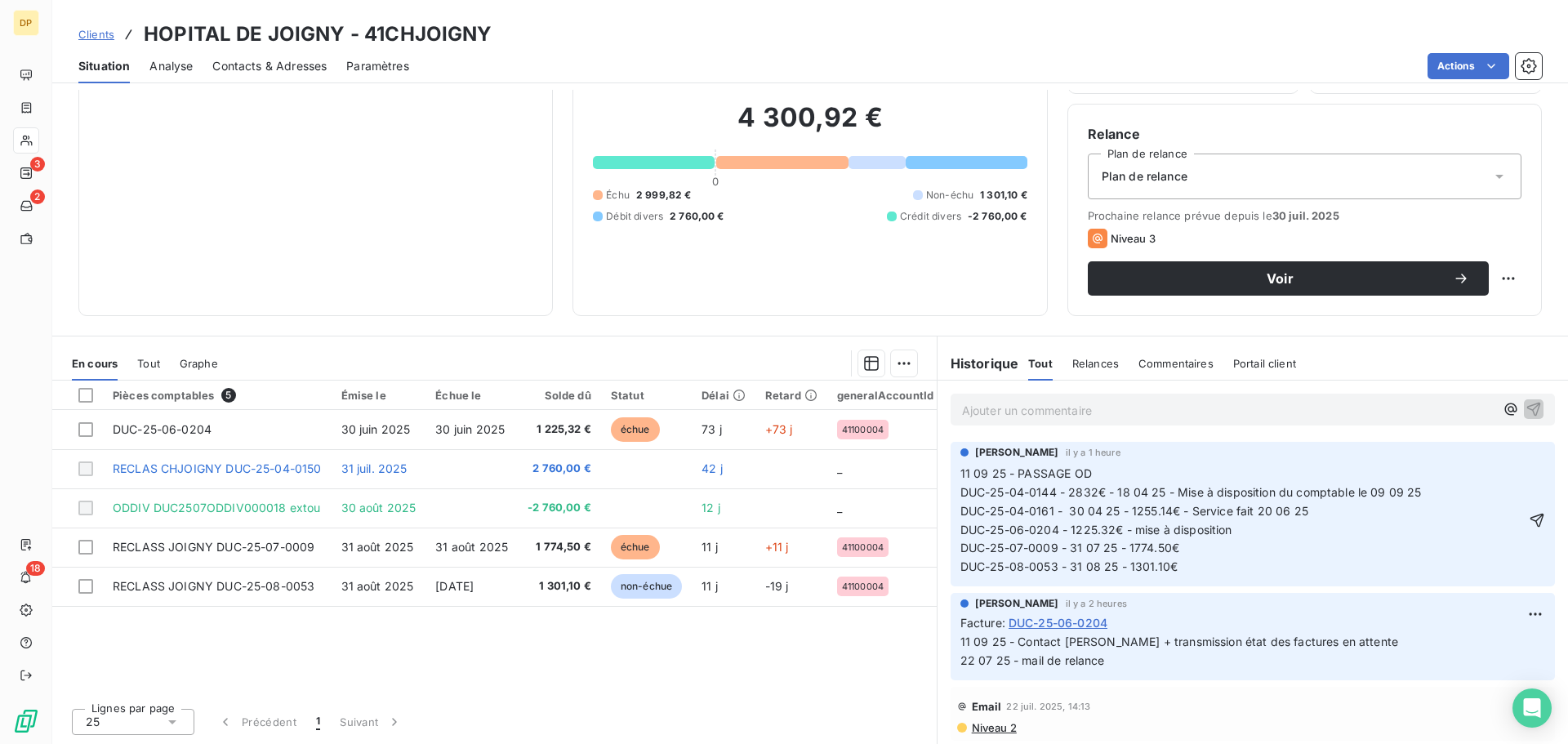
click at [1213, 550] on p "11 09 25 - PASSAGE OD DUC-25-04-0144 - 2832€ - 18 04 25 - Mise à disposition du…" at bounding box center [1242, 520] width 565 height 112
click at [1184, 568] on p "11 09 25 - PASSAGE OD DUC-25-04-0144 - 2832€ - 18 04 25 - Mise à disposition du…" at bounding box center [1242, 520] width 565 height 112
click at [1236, 569] on p "11 09 25 - PASSAGE OD DUC-25-04-0144 - 2832€ - 18 04 25 - Mise à disposition du…" at bounding box center [1242, 520] width 565 height 112
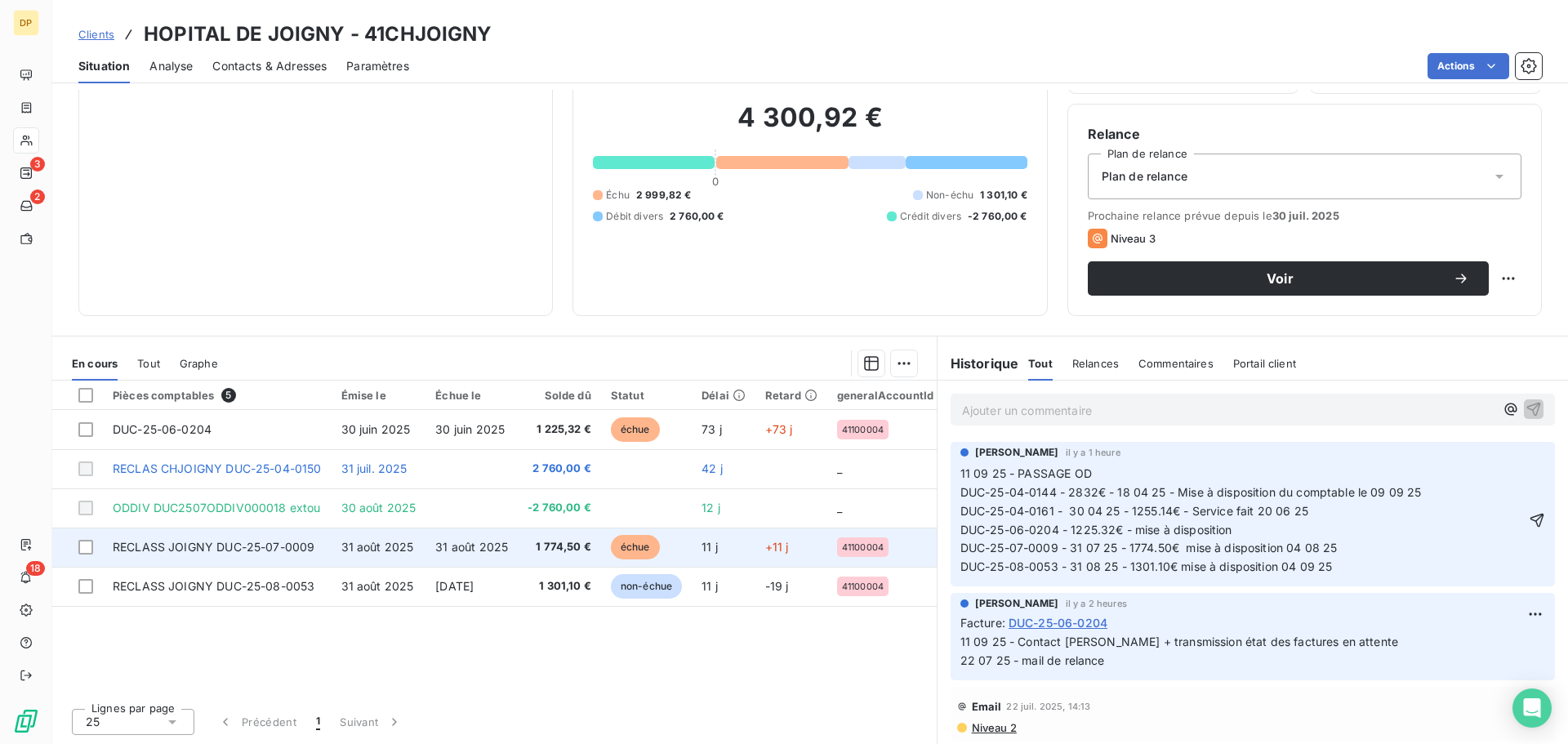
scroll to position [0, 0]
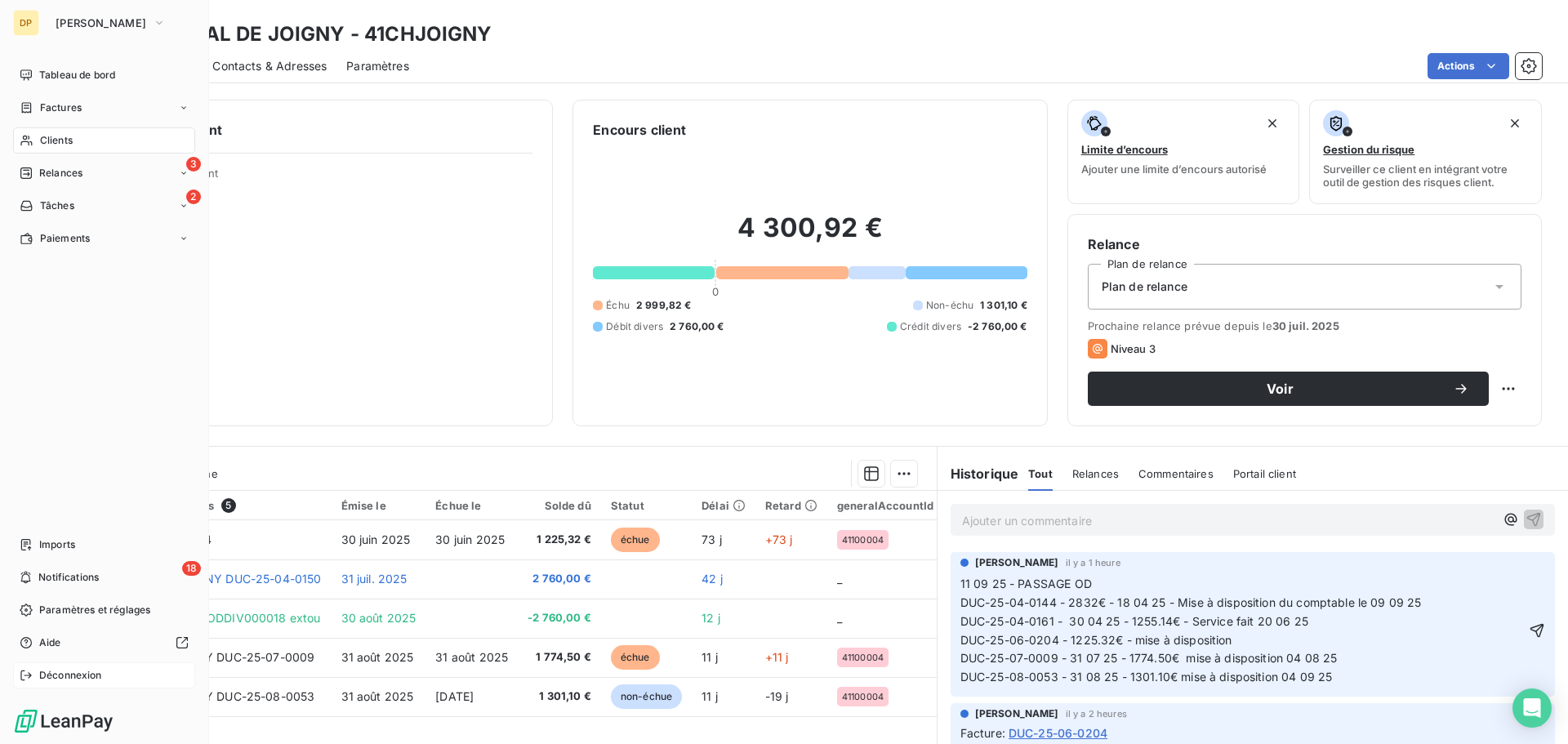
click at [69, 672] on span "Déconnexion" at bounding box center [70, 676] width 63 height 15
